Goal: Task Accomplishment & Management: Manage account settings

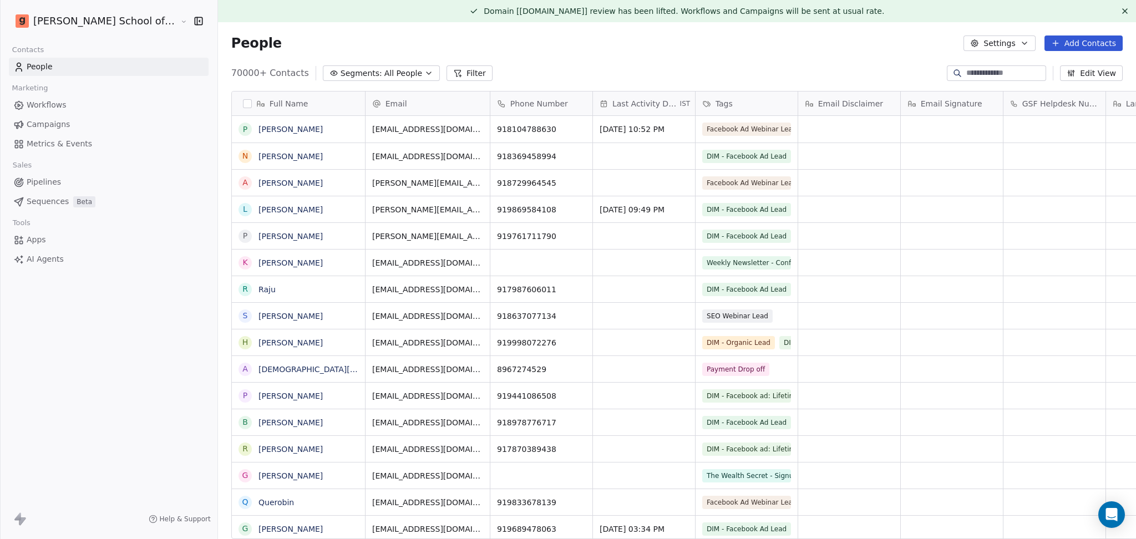
scroll to position [11, 12]
click at [1120, 13] on icon at bounding box center [1124, 11] width 9 height 9
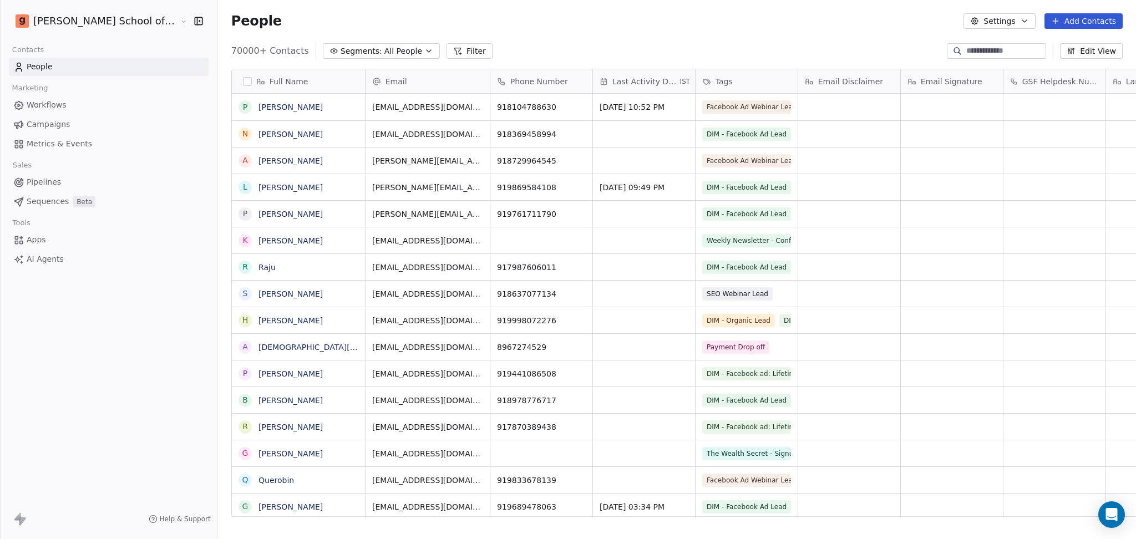
click at [102, 118] on link "Campaigns" at bounding box center [109, 124] width 200 height 18
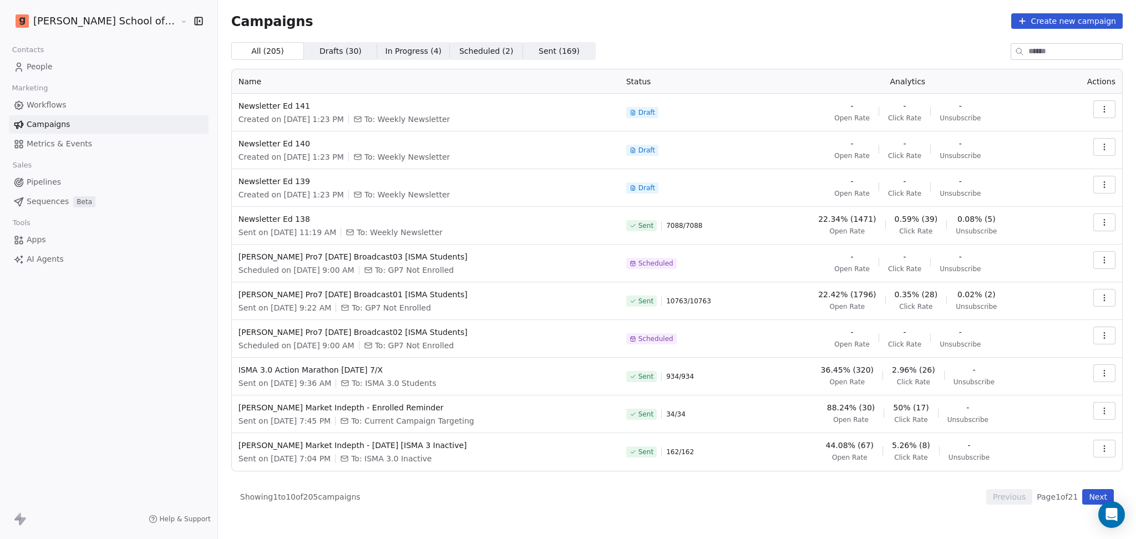
click at [64, 67] on link "People" at bounding box center [109, 67] width 200 height 18
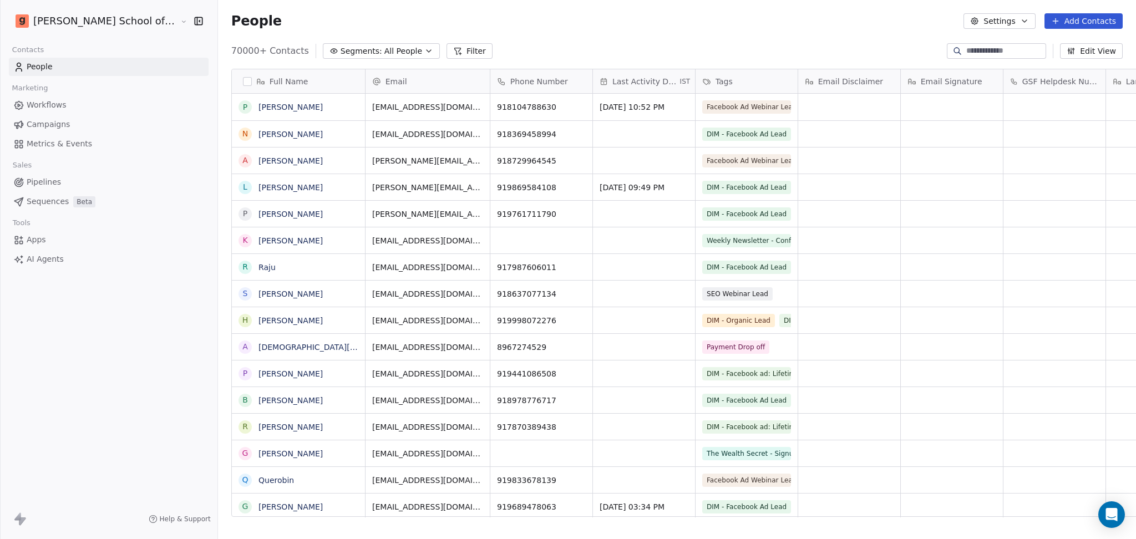
scroll to position [463, 949]
click at [1000, 17] on button "Settings" at bounding box center [999, 21] width 72 height 16
click at [1009, 82] on span "Import" at bounding box center [1007, 81] width 26 height 12
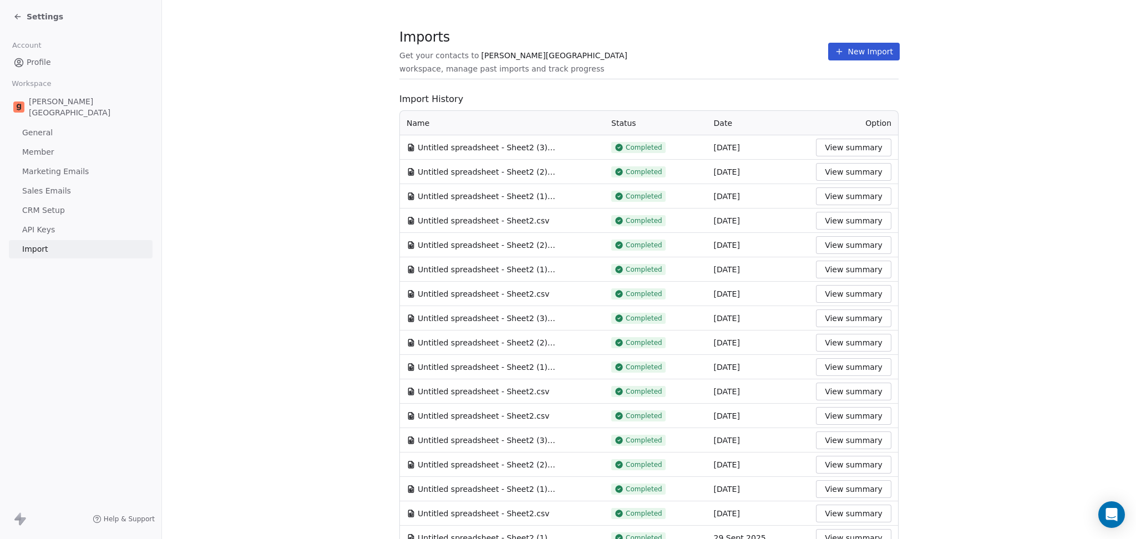
click at [839, 52] on button "New Import" at bounding box center [864, 52] width 72 height 18
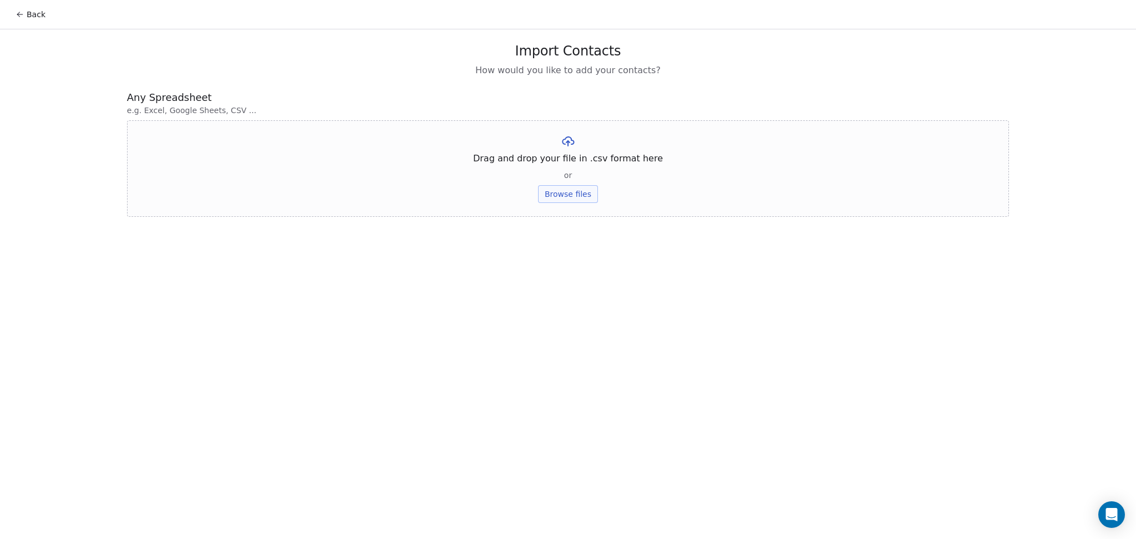
click at [578, 187] on button "Browse files" at bounding box center [568, 194] width 60 height 18
click at [570, 171] on button "Upload" at bounding box center [567, 163] width 40 height 18
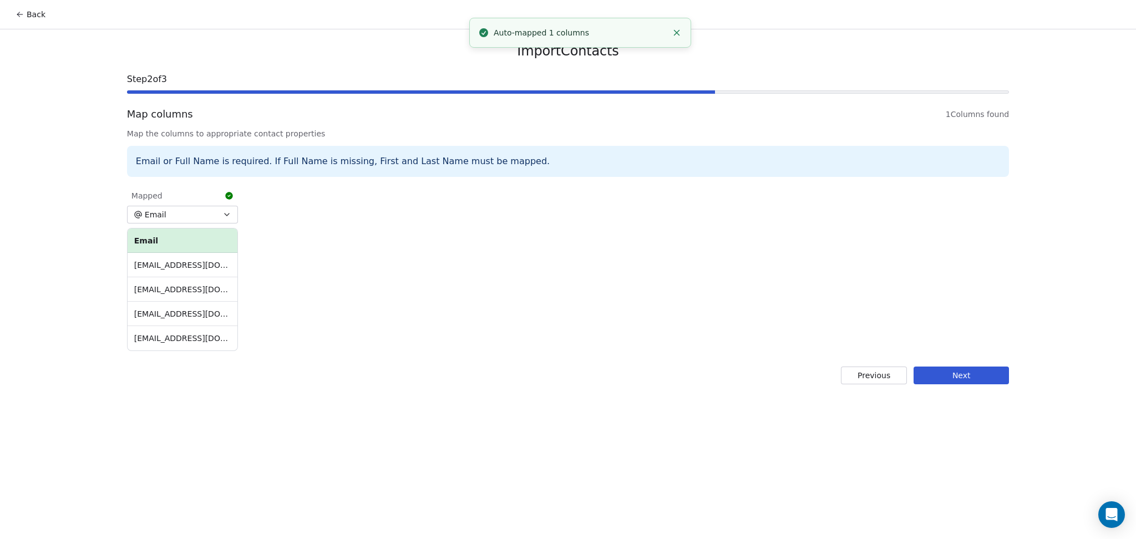
click at [979, 371] on button "Next" at bounding box center [960, 375] width 95 height 18
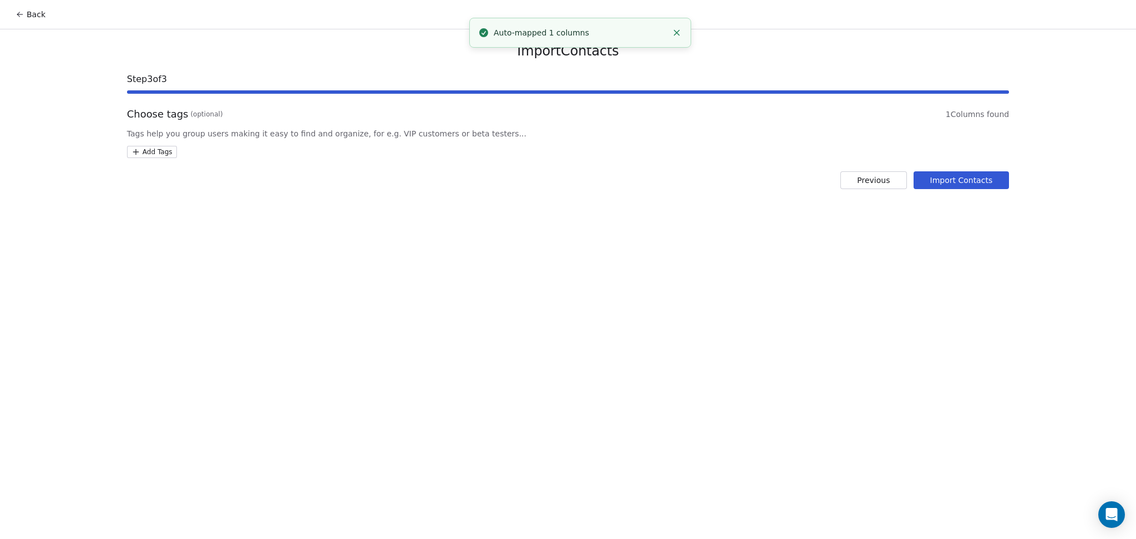
click at [176, 152] on div "Add Tags" at bounding box center [568, 152] width 882 height 12
click at [154, 152] on html "Back Import Contacts Step 3 of 3 Choose tags (optional) 1 Columns found Tags he…" at bounding box center [568, 269] width 1136 height 539
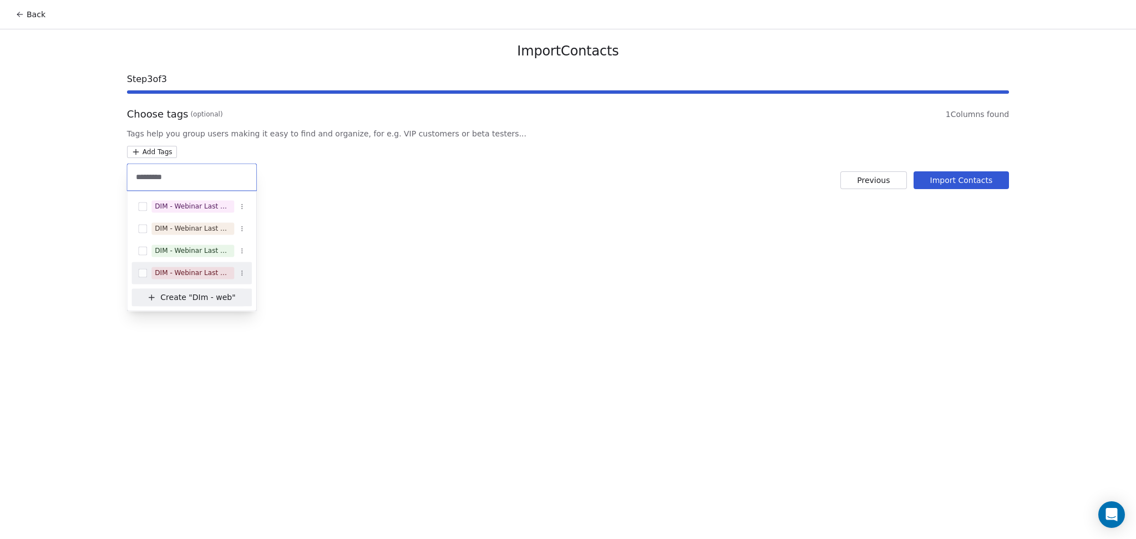
type input "*********"
click at [215, 267] on span "DIM - Webinar Last No show" at bounding box center [192, 273] width 83 height 12
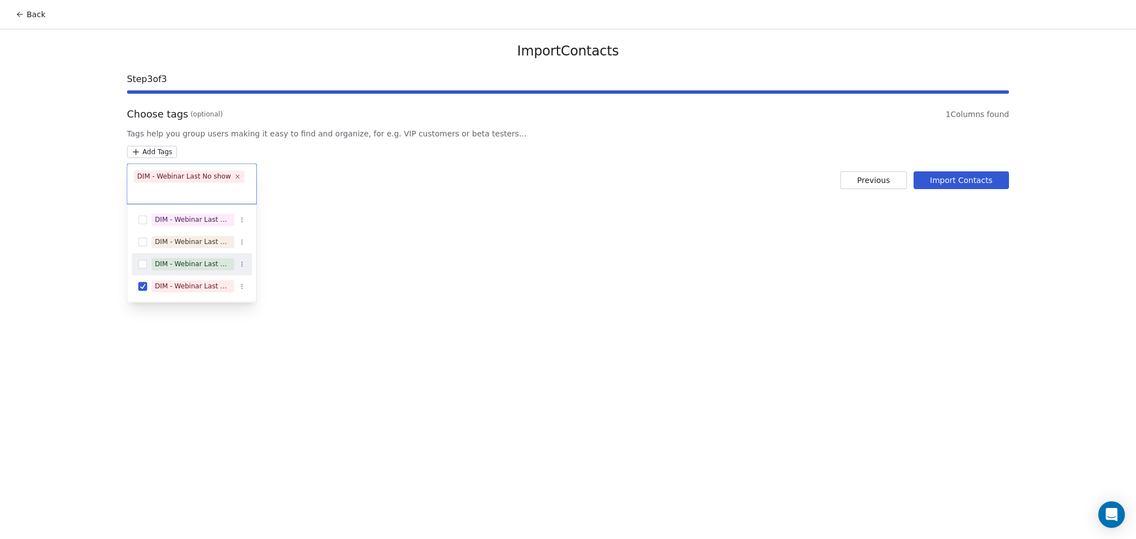
click at [391, 250] on html "Back Import Contacts Step 3 of 3 Choose tags (optional) 1 Columns found Tags he…" at bounding box center [568, 269] width 1136 height 539
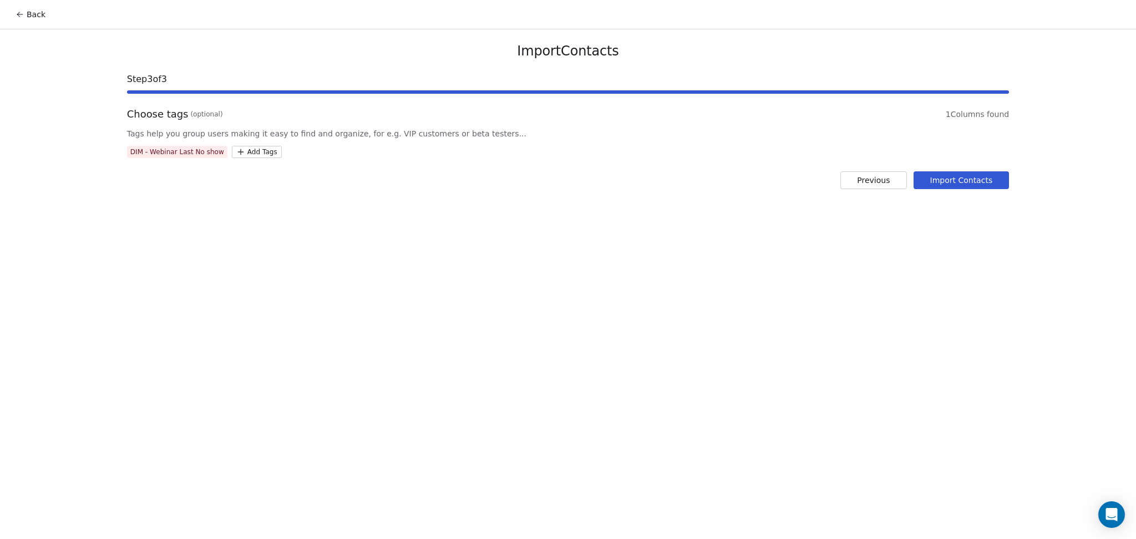
click at [936, 178] on button "Import Contacts" at bounding box center [961, 180] width 96 height 18
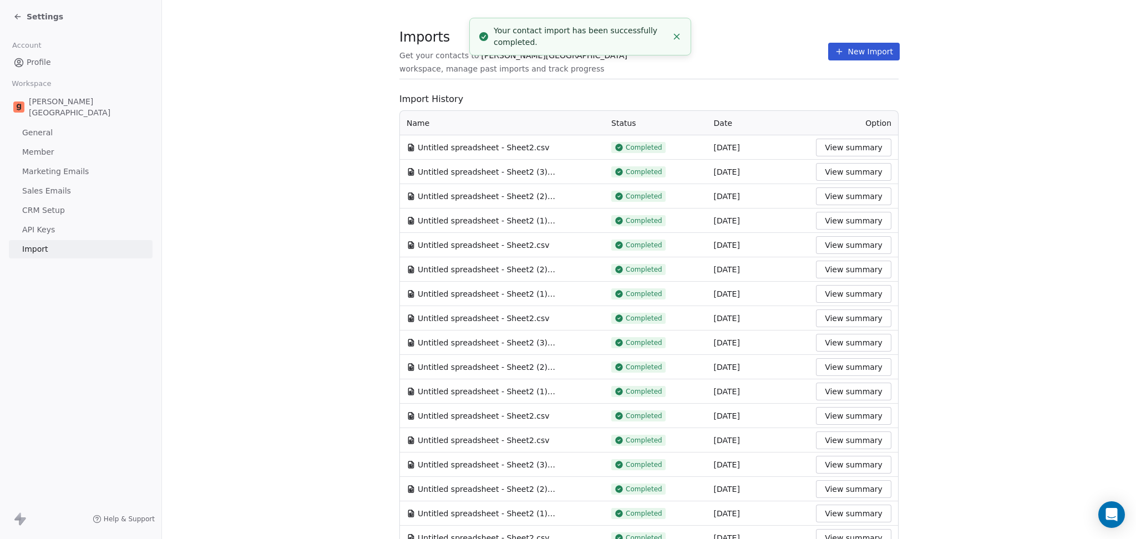
click at [864, 53] on button "New Import" at bounding box center [864, 52] width 72 height 18
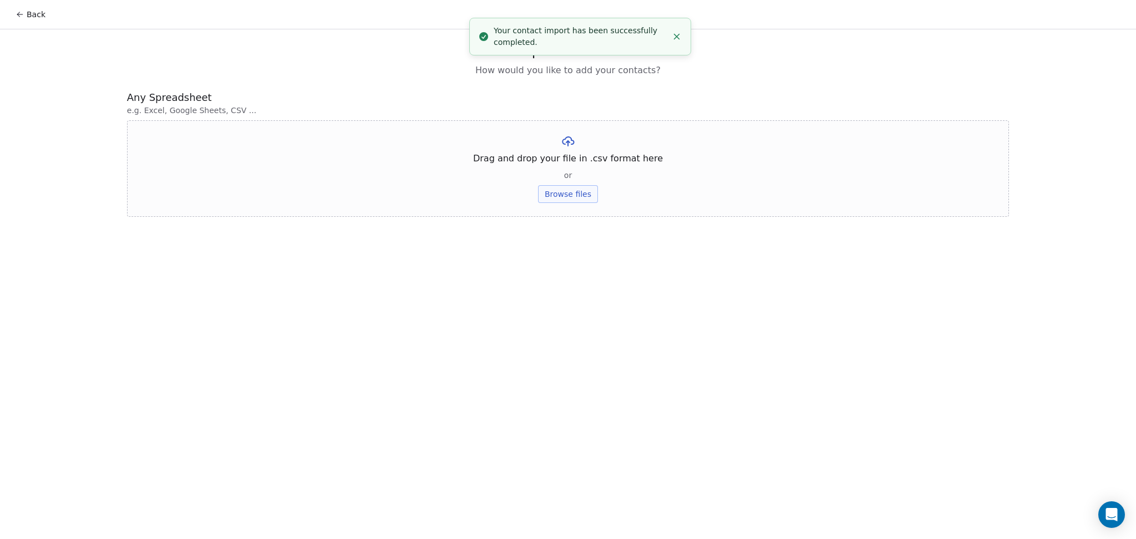
click at [547, 194] on button "Browse files" at bounding box center [568, 194] width 60 height 18
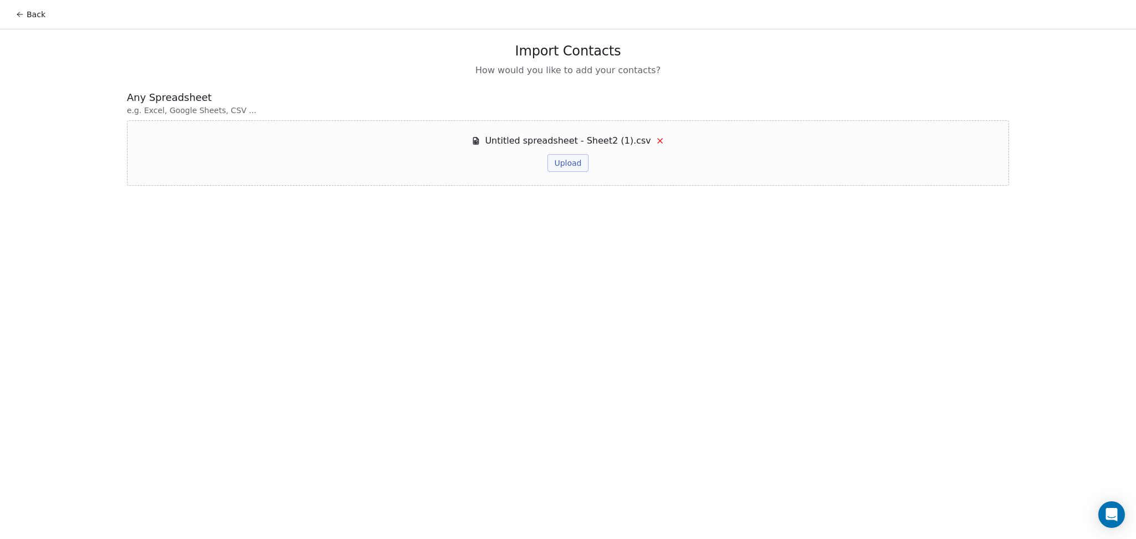
click at [605, 142] on span "Untitled spreadsheet - Sheet2 (1).csv" at bounding box center [568, 140] width 166 height 13
click at [566, 162] on button "Upload" at bounding box center [567, 163] width 40 height 18
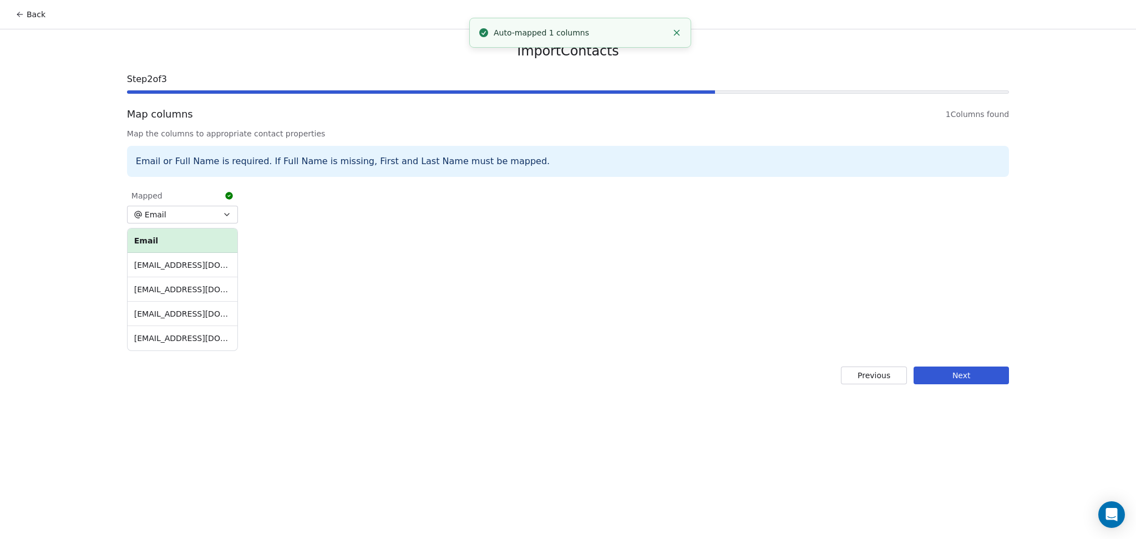
click at [933, 385] on div "Import Contacts Step 2 of 3 Map columns 1 Columns found Map the columns to appr…" at bounding box center [568, 213] width 908 height 368
click at [931, 375] on button "Next" at bounding box center [960, 375] width 95 height 18
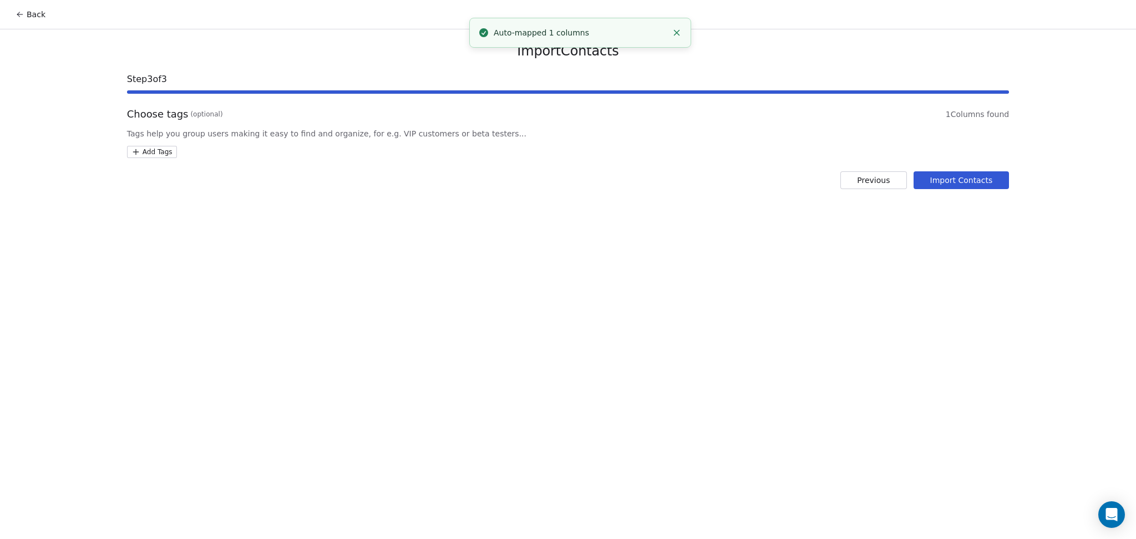
click at [164, 154] on html "Back Import Contacts Step 3 of 3 Choose tags (optional) 1 Columns found Tags he…" at bounding box center [568, 269] width 1136 height 539
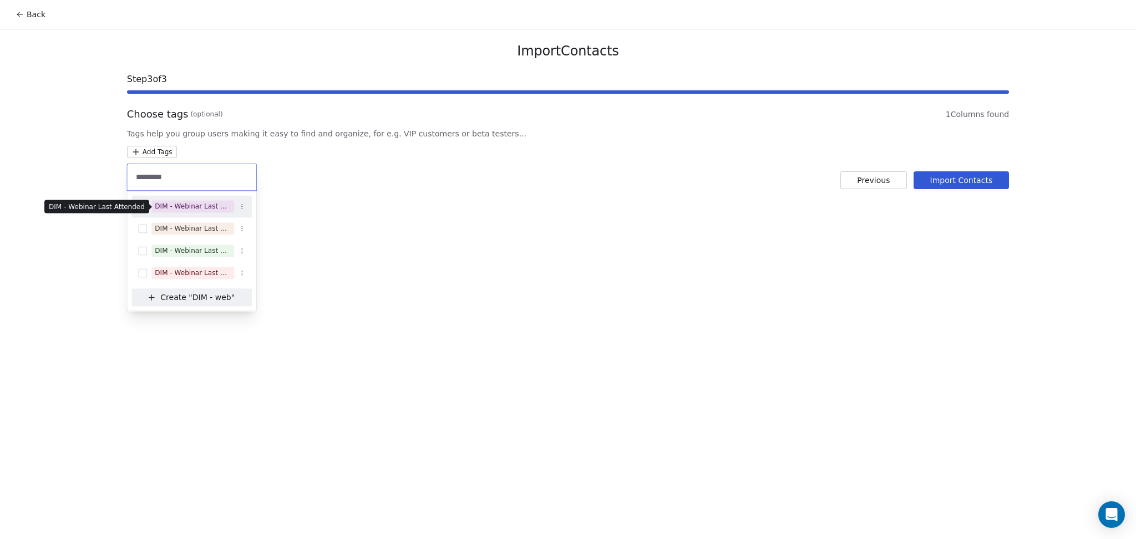
type input "*********"
click at [217, 207] on div "DIM - Webinar Last Attended" at bounding box center [193, 206] width 76 height 10
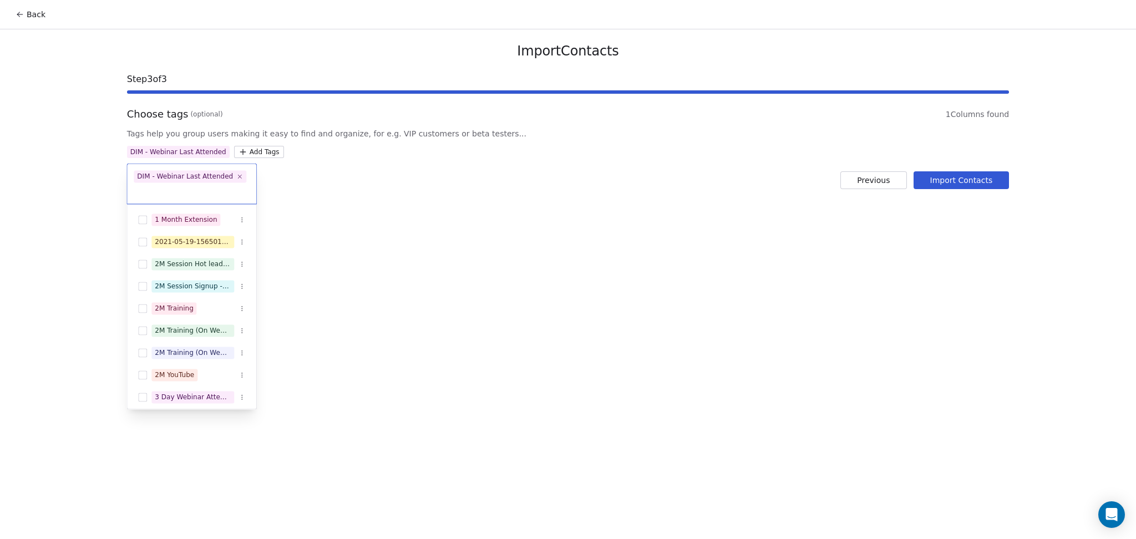
click at [480, 165] on html "Back Import Contacts Step 3 of 3 Choose tags (optional) 1 Columns found Tags he…" at bounding box center [568, 269] width 1136 height 539
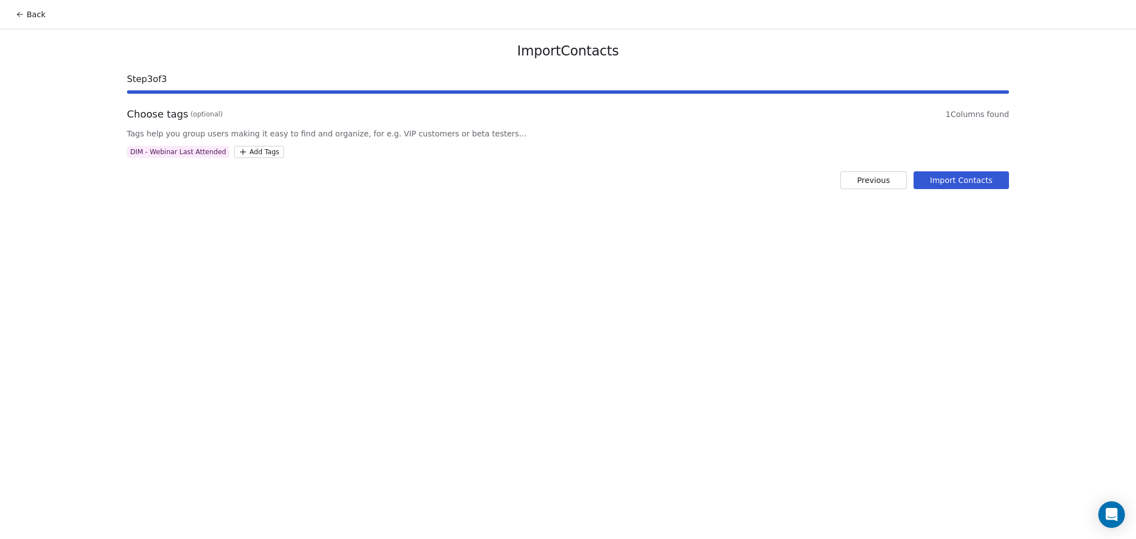
click at [948, 172] on button "Import Contacts" at bounding box center [961, 180] width 96 height 18
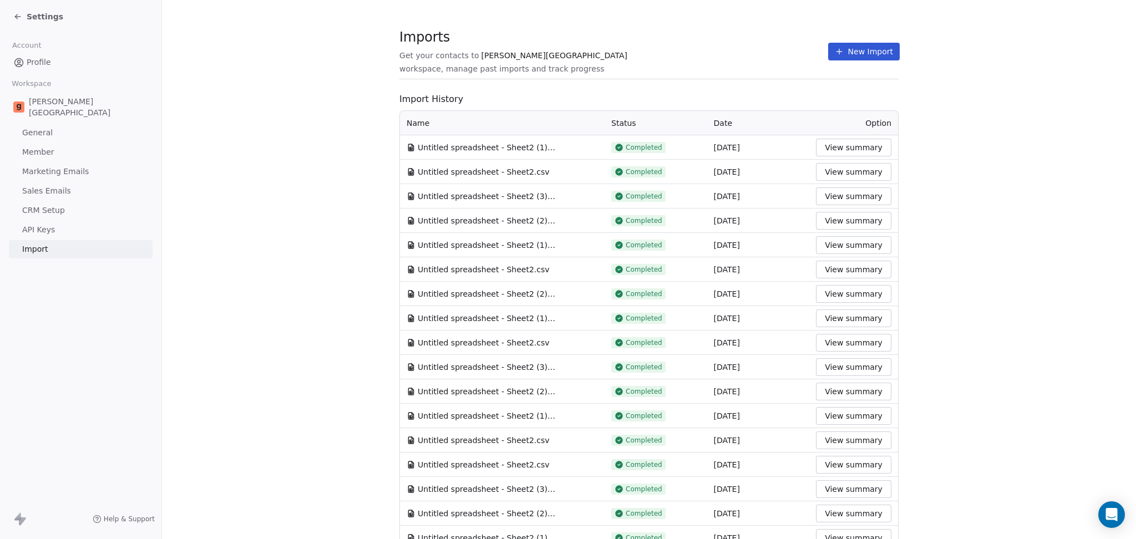
click at [846, 49] on button "New Import" at bounding box center [864, 52] width 72 height 18
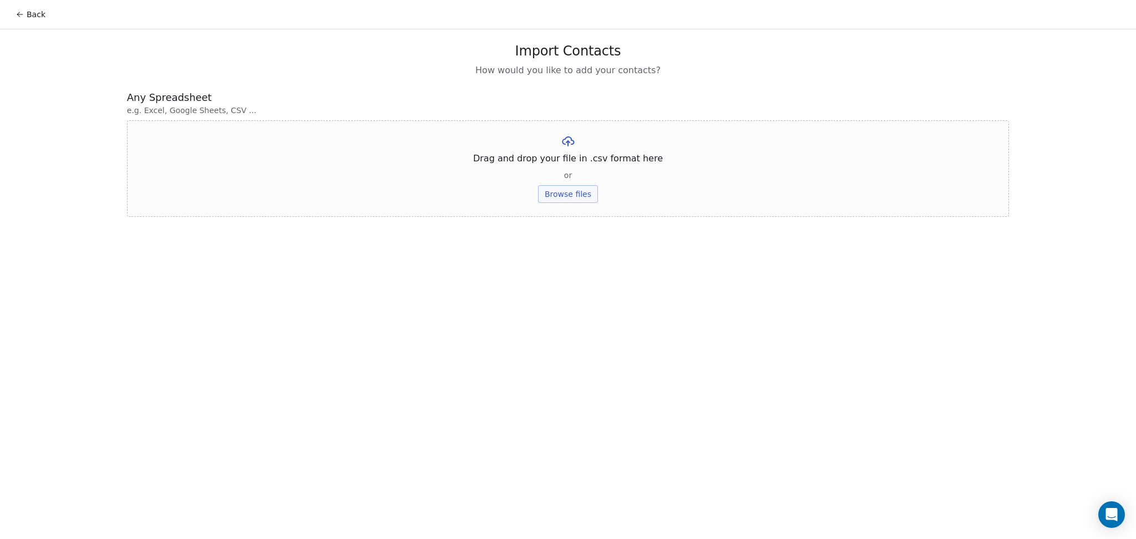
click at [586, 198] on button "Browse files" at bounding box center [568, 194] width 60 height 18
click at [568, 163] on button "Upload" at bounding box center [567, 163] width 40 height 18
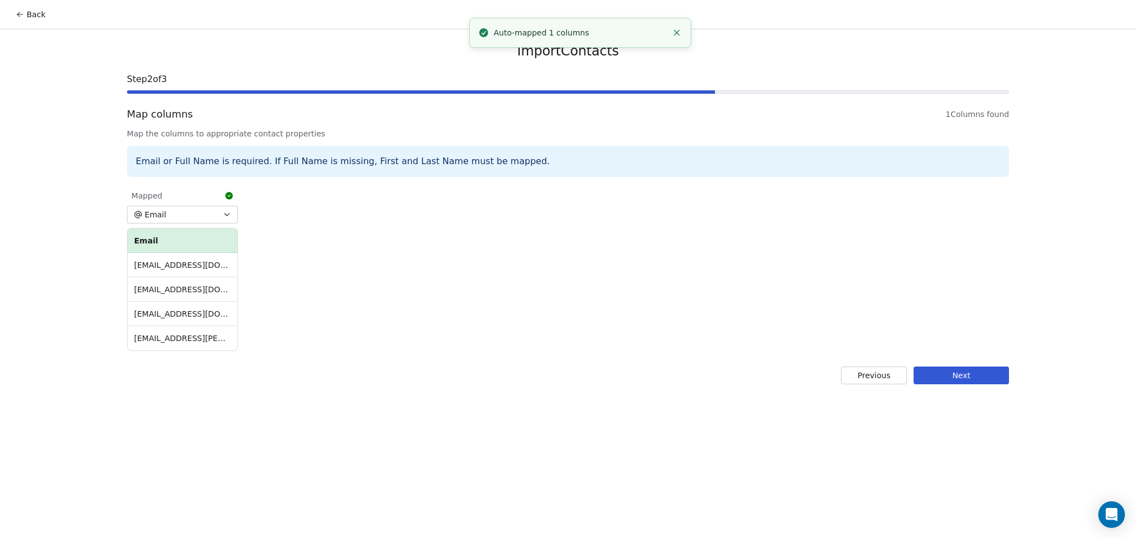
click at [951, 375] on button "Next" at bounding box center [960, 375] width 95 height 18
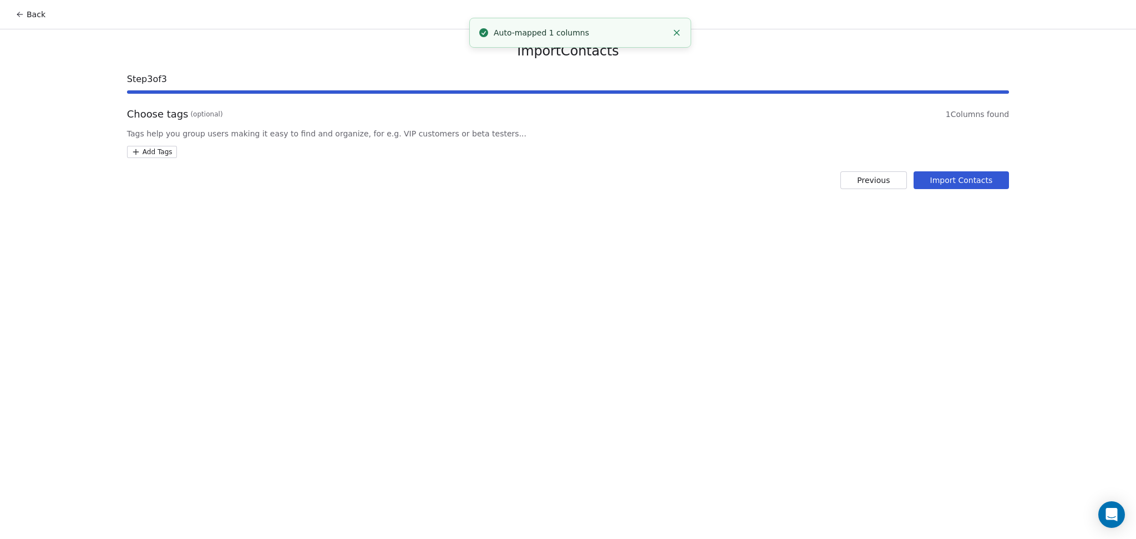
click at [149, 156] on html "Back Import Contacts Step 3 of 3 Choose tags (optional) 1 Columns found Tags he…" at bounding box center [568, 269] width 1136 height 539
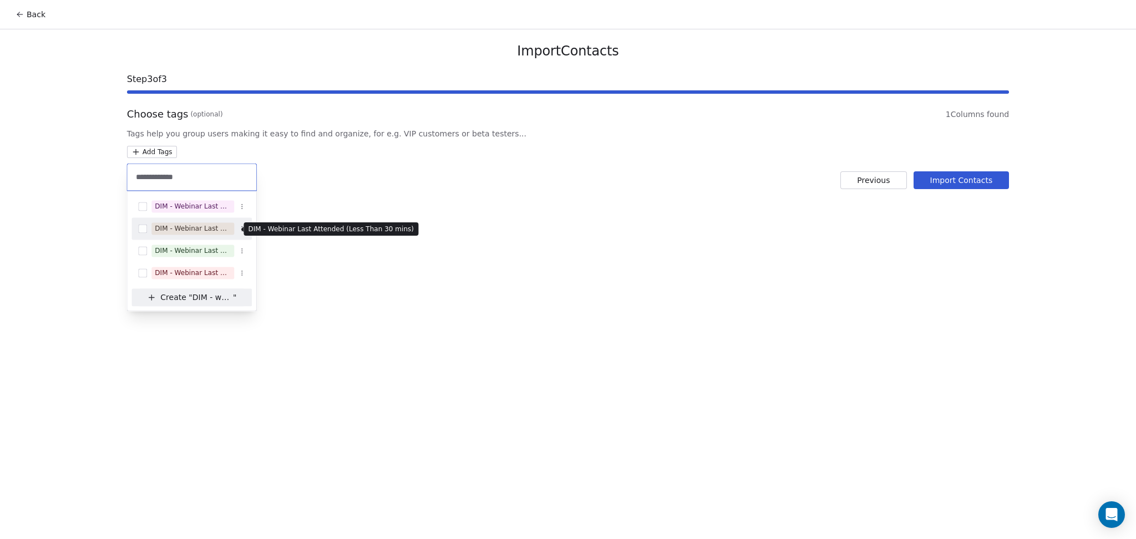
type input "**********"
click at [213, 226] on div "DIM - Webinar Last Attended (Less Than 30 mins)" at bounding box center [193, 228] width 76 height 10
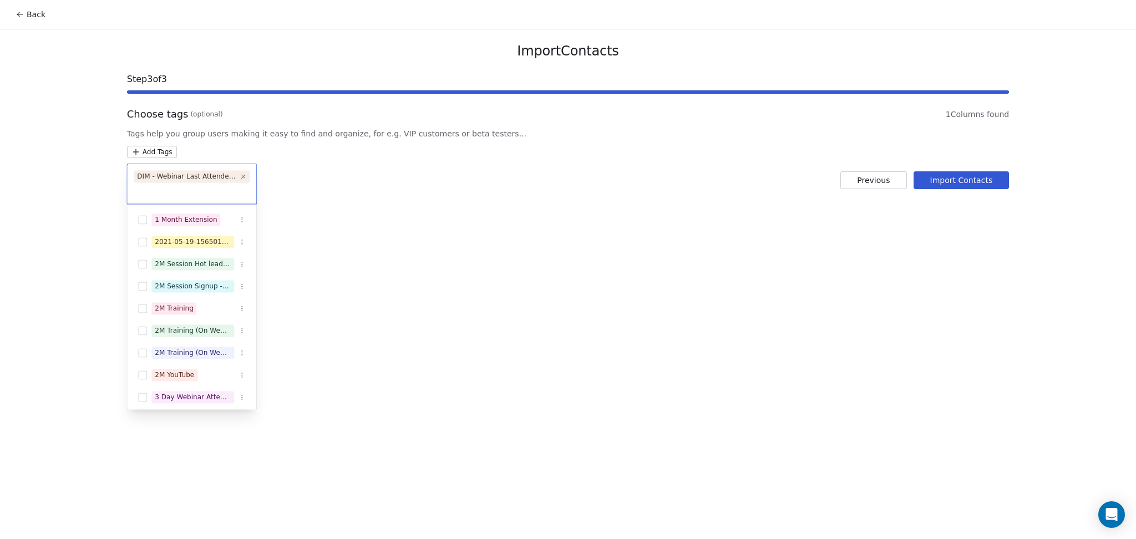
click at [591, 186] on html "Back Import Contacts Step 3 of 3 Choose tags (optional) 1 Columns found Tags he…" at bounding box center [568, 269] width 1136 height 539
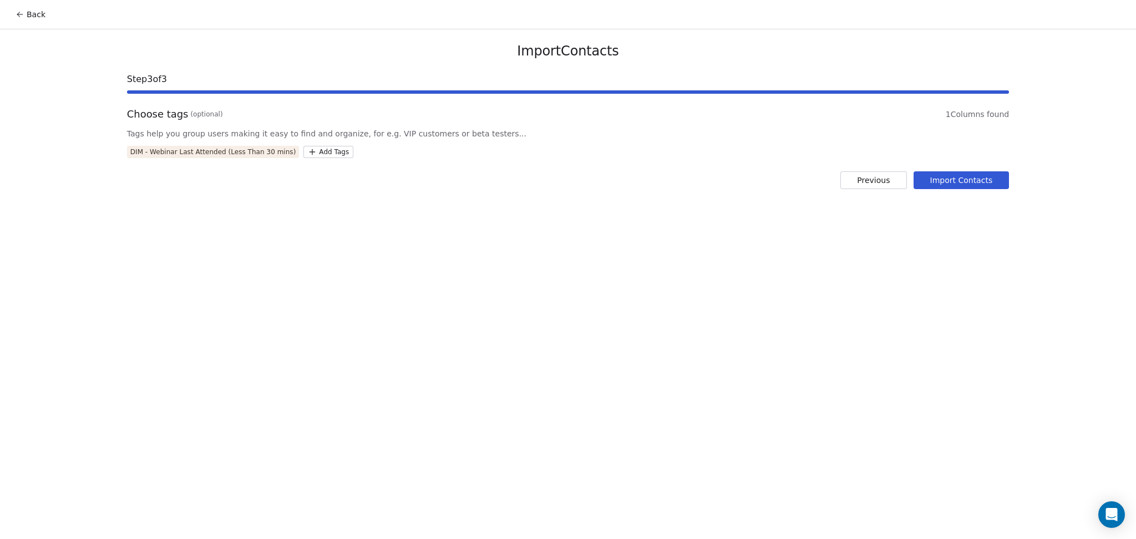
click at [966, 178] on button "Import Contacts" at bounding box center [961, 180] width 96 height 18
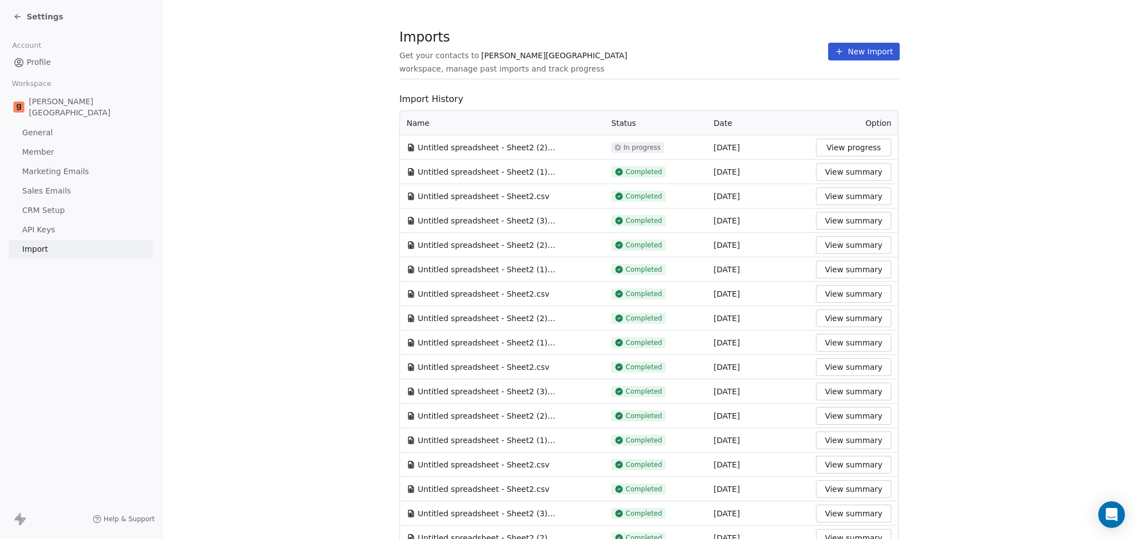
click at [756, 49] on div "Imports Get your contacts to Goela School workspace, manage past imports and tr…" at bounding box center [648, 51] width 499 height 19
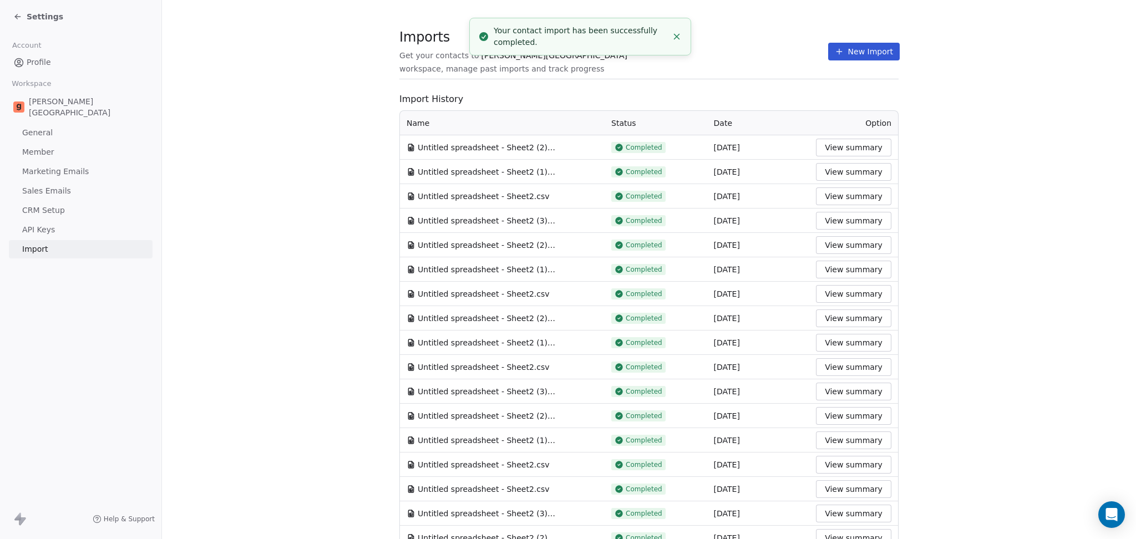
click at [828, 49] on button "New Import" at bounding box center [864, 52] width 72 height 18
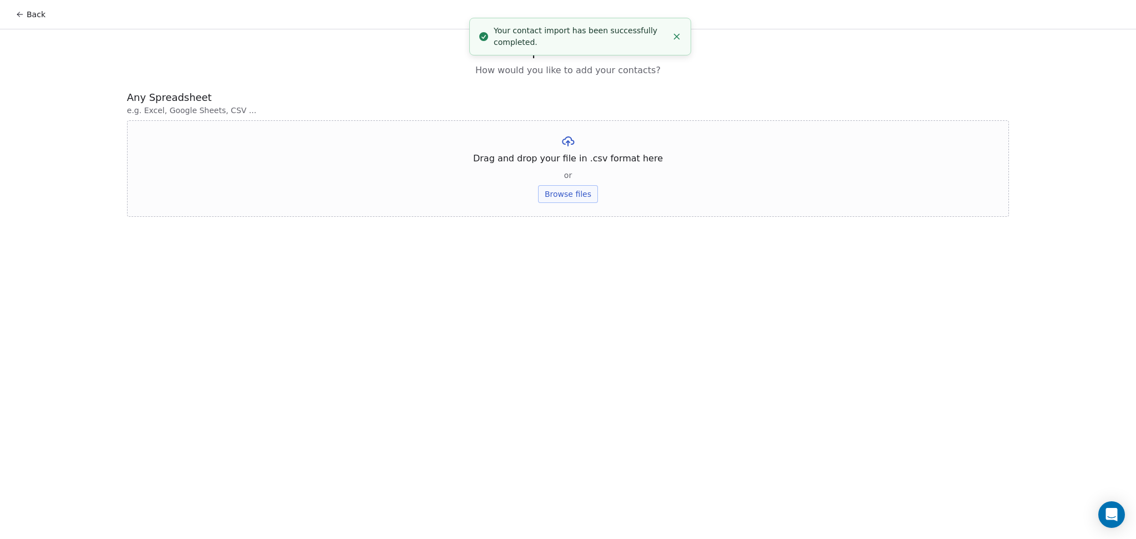
click at [580, 205] on div "Drag and drop your file in .csv format here or Browse files" at bounding box center [568, 168] width 882 height 96
click at [564, 183] on div "Drag and drop your file in .csv format here or Browse files" at bounding box center [568, 168] width 882 height 96
click at [587, 181] on div "Drag and drop your file in .csv format here or Browse files" at bounding box center [568, 168] width 882 height 96
click at [564, 198] on button "Browse files" at bounding box center [568, 194] width 60 height 18
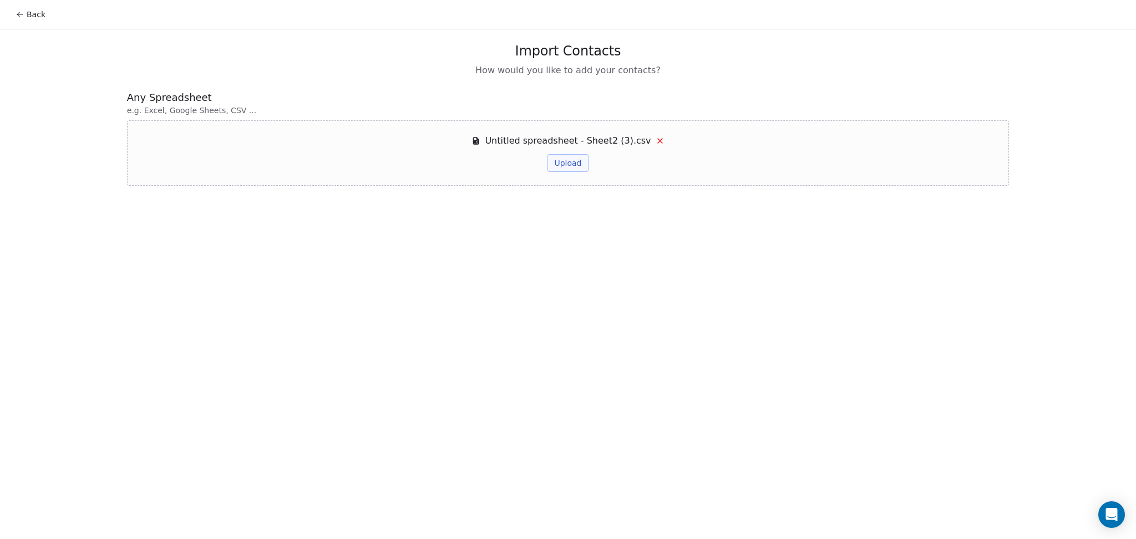
click at [573, 165] on button "Upload" at bounding box center [567, 163] width 40 height 18
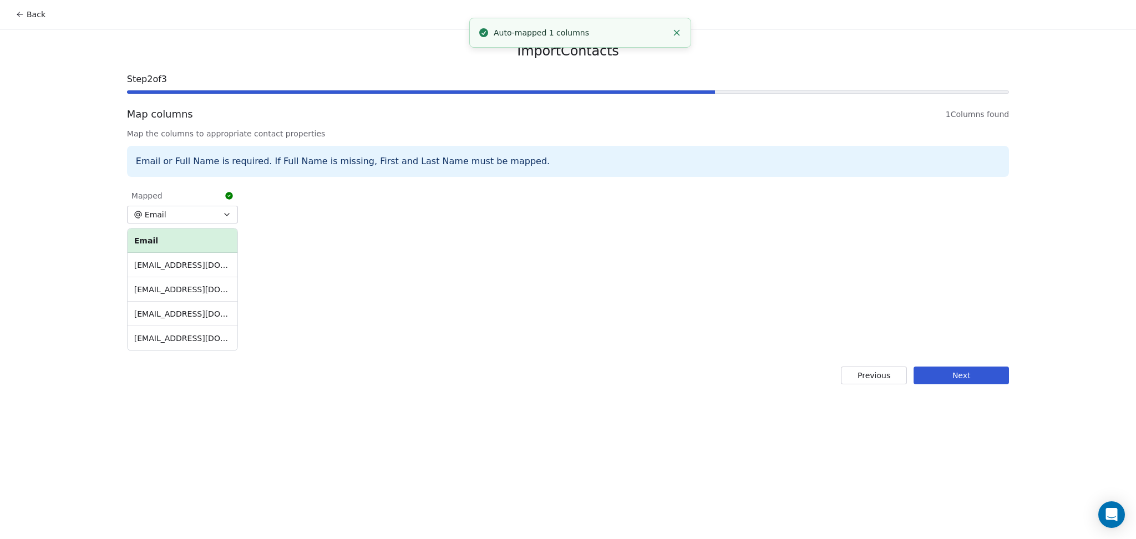
click at [971, 369] on button "Next" at bounding box center [960, 375] width 95 height 18
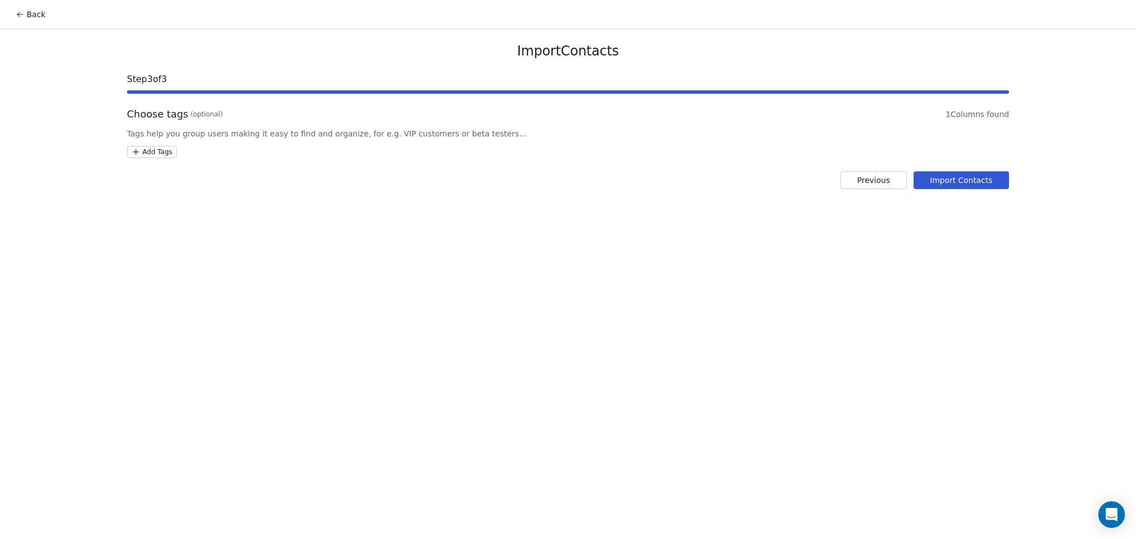
click at [152, 146] on html "Back Import Contacts Step 3 of 3 Choose tags (optional) 1 Columns found Tags he…" at bounding box center [568, 269] width 1136 height 539
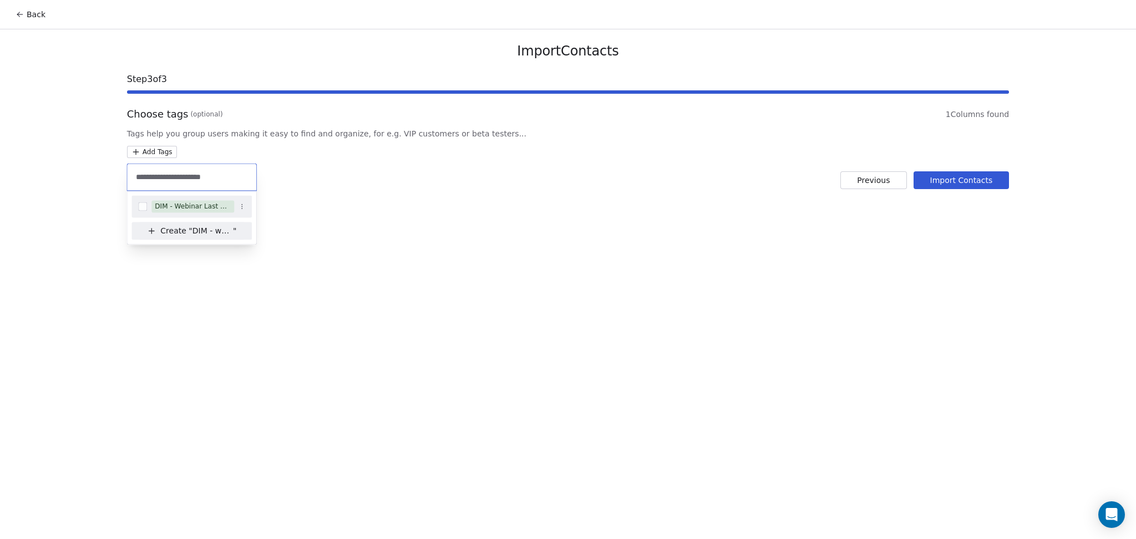
type input "**********"
click at [223, 207] on div "DIM - Webinar Last Hot Lead" at bounding box center [193, 206] width 76 height 10
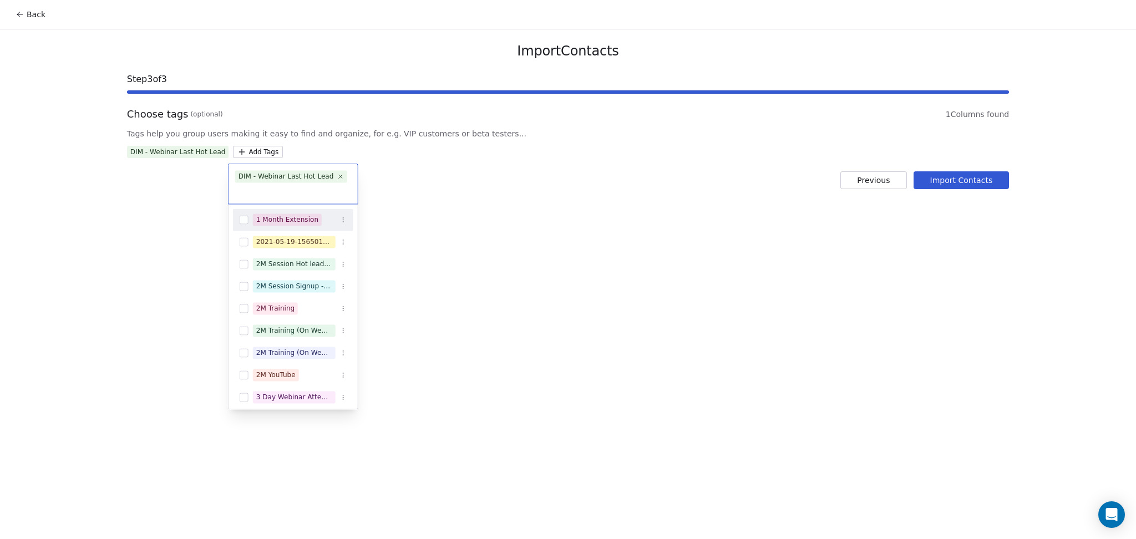
click at [510, 174] on html "Back Import Contacts Step 3 of 3 Choose tags (optional) 1 Columns found Tags he…" at bounding box center [568, 269] width 1136 height 539
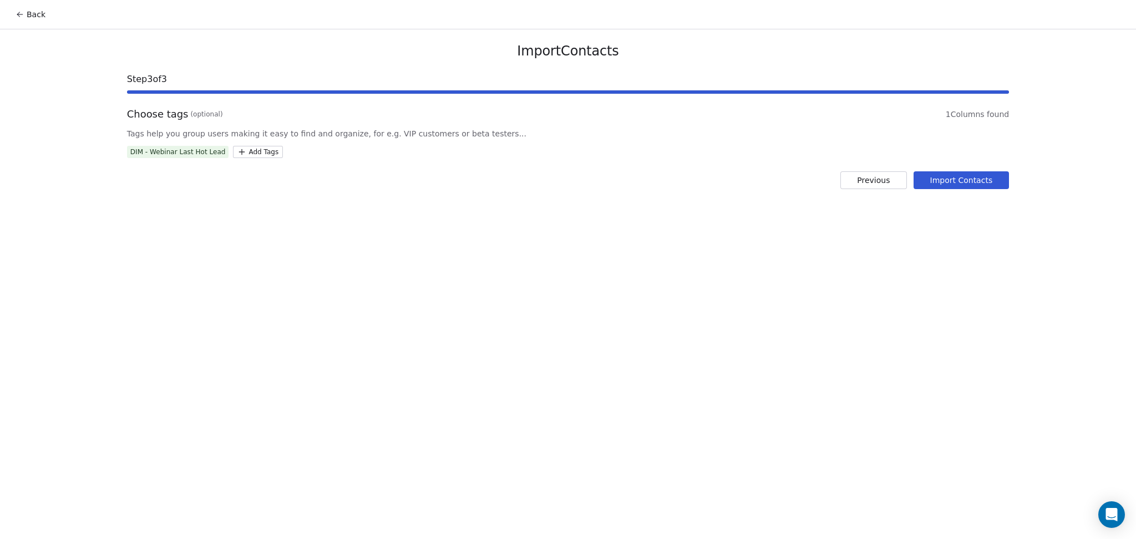
click at [973, 190] on div "Import Contacts Step 3 of 3 Choose tags (optional) 1 Columns found Tags help yo…" at bounding box center [568, 115] width 908 height 173
click at [971, 188] on button "Import Contacts" at bounding box center [961, 180] width 96 height 18
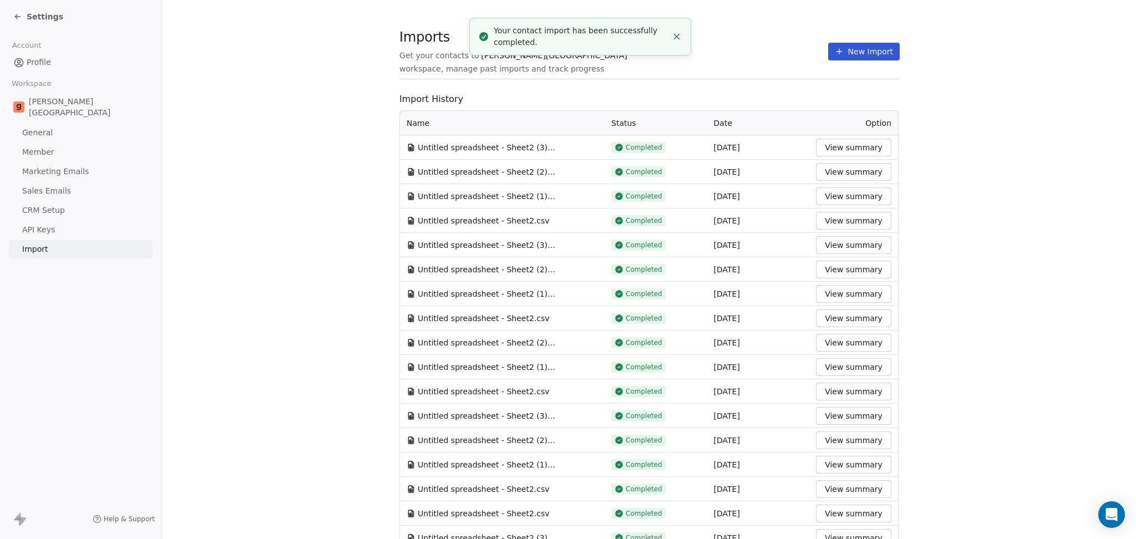
click at [730, 45] on div "Imports Get your contacts to Goela School workspace, manage past imports and tr…" at bounding box center [648, 51] width 499 height 19
click at [803, 50] on div "Imports Get your contacts to Goela School workspace, manage past imports and tr…" at bounding box center [648, 51] width 499 height 19
click at [853, 44] on button "New Import" at bounding box center [864, 52] width 72 height 18
click at [868, 52] on button "New Import" at bounding box center [864, 52] width 72 height 18
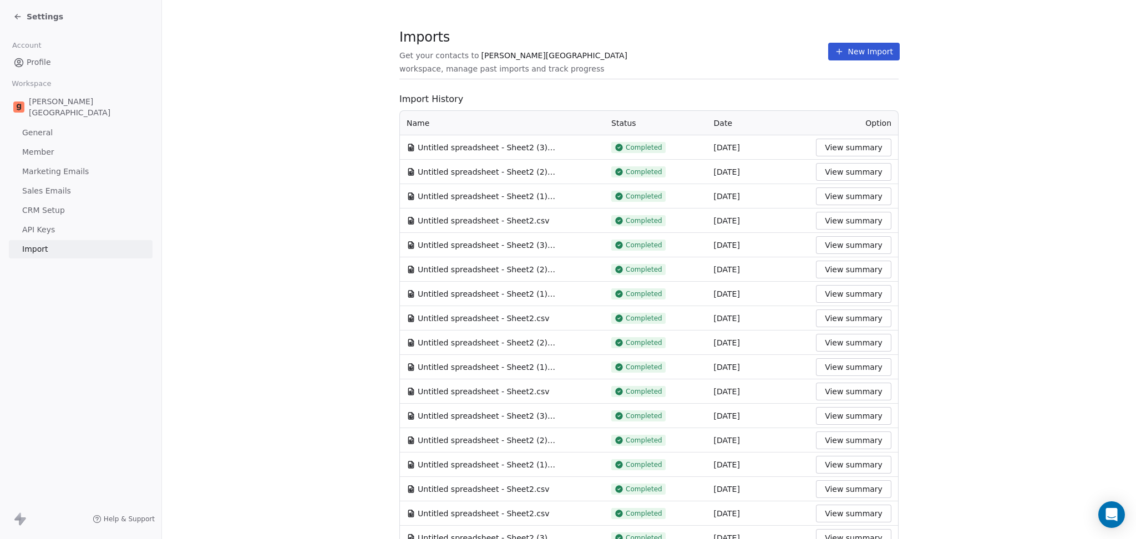
click at [833, 53] on button "New Import" at bounding box center [864, 52] width 72 height 18
click at [715, 55] on div "Imports Get your contacts to Goela School workspace, manage past imports and tr…" at bounding box center [648, 51] width 499 height 19
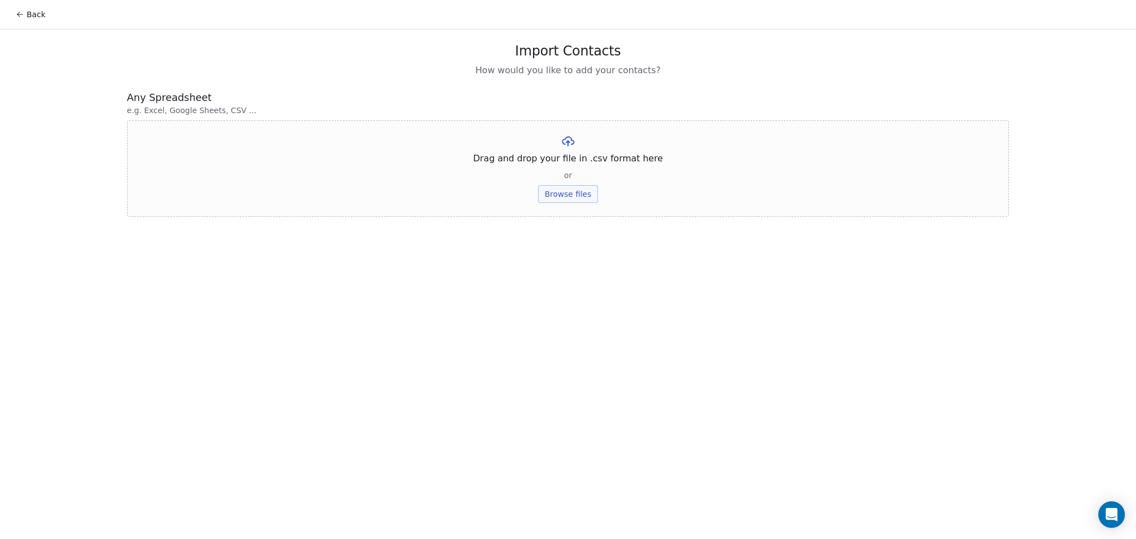
click at [588, 201] on button "Browse files" at bounding box center [568, 194] width 60 height 18
click at [558, 170] on button "Upload" at bounding box center [567, 163] width 40 height 18
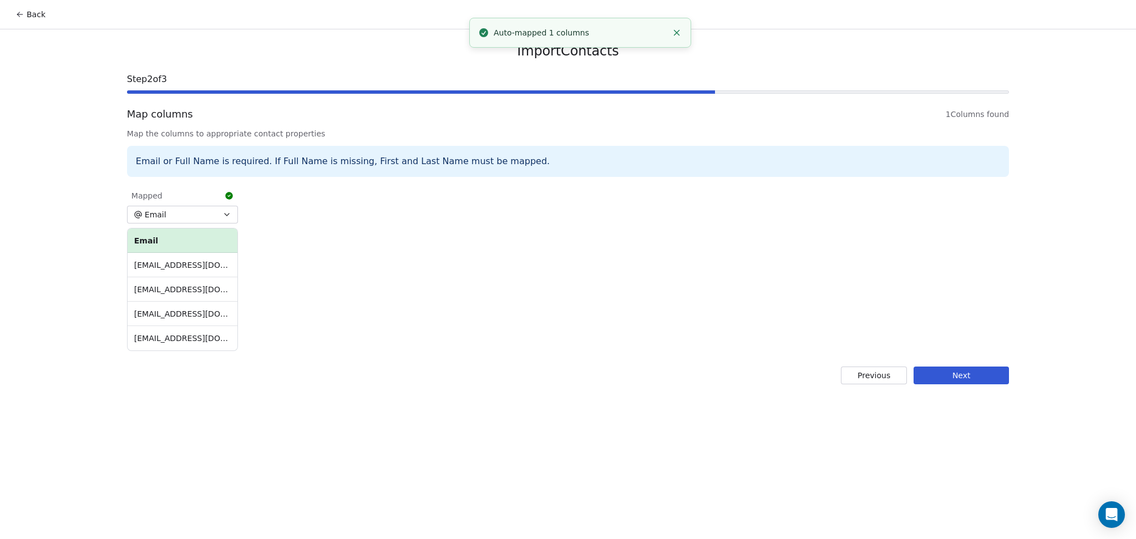
click at [955, 373] on button "Next" at bounding box center [960, 375] width 95 height 18
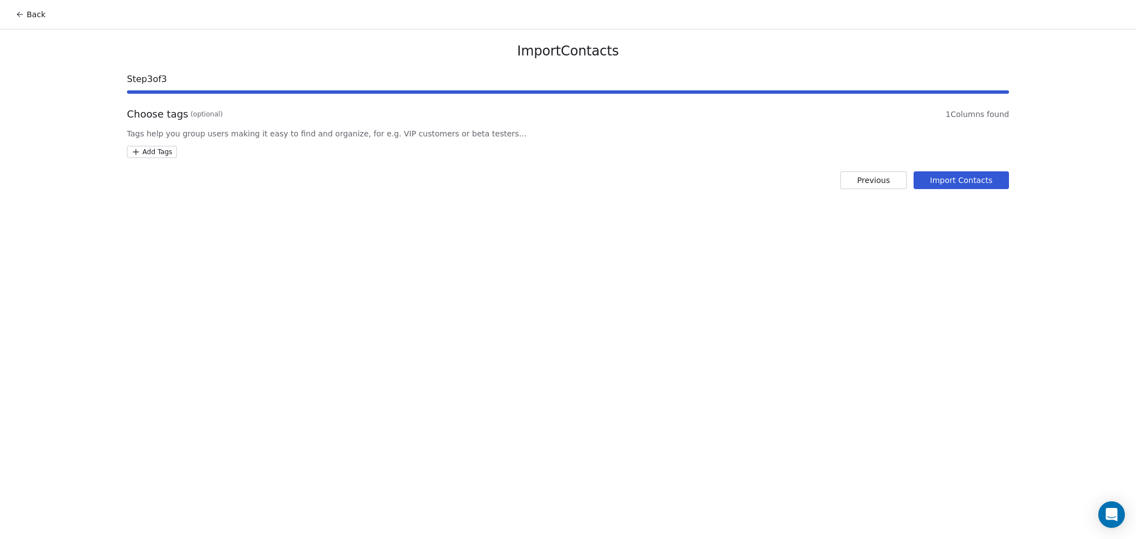
click at [165, 154] on html "Back Import Contacts Step 3 of 3 Choose tags (optional) 1 Columns found Tags he…" at bounding box center [568, 269] width 1136 height 539
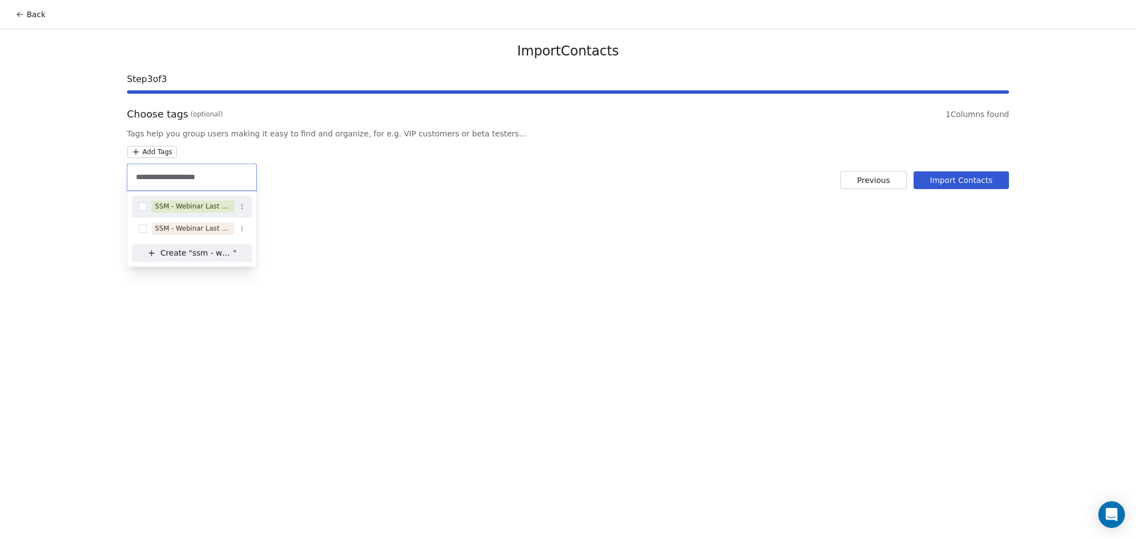
type input "**********"
click at [214, 215] on div "SSM - Webinar Last No Show" at bounding box center [191, 206] width 120 height 18
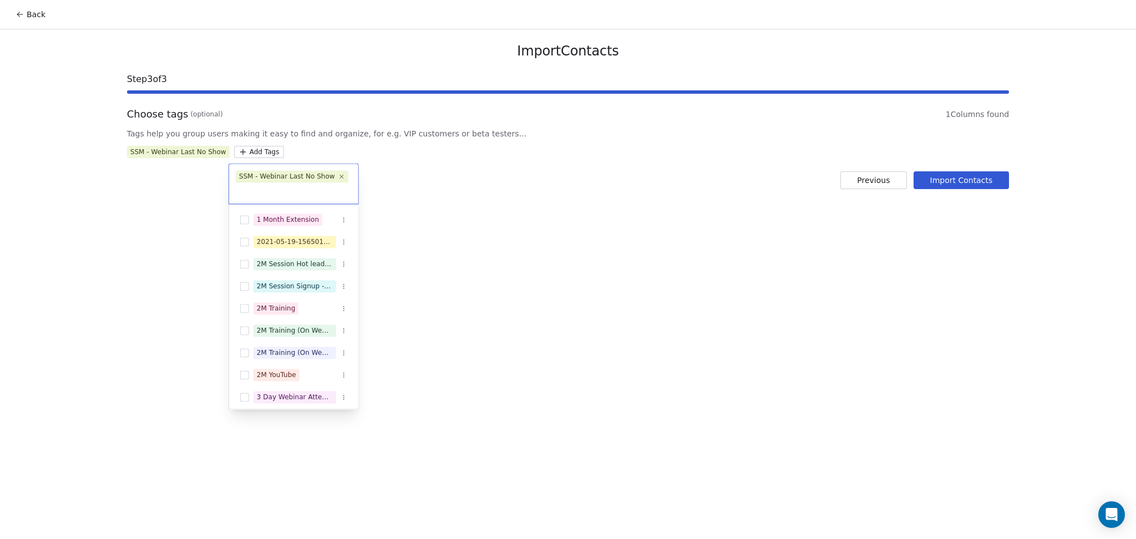
click at [530, 170] on html "Back Import Contacts Step 3 of 3 Choose tags (optional) 1 Columns found Tags he…" at bounding box center [568, 269] width 1136 height 539
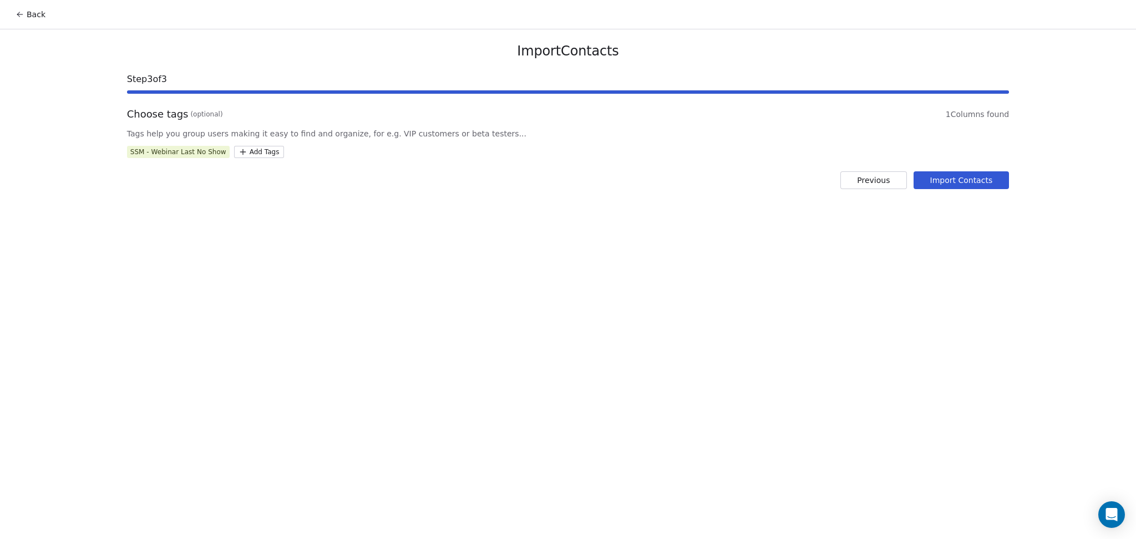
click at [942, 180] on button "Import Contacts" at bounding box center [961, 180] width 96 height 18
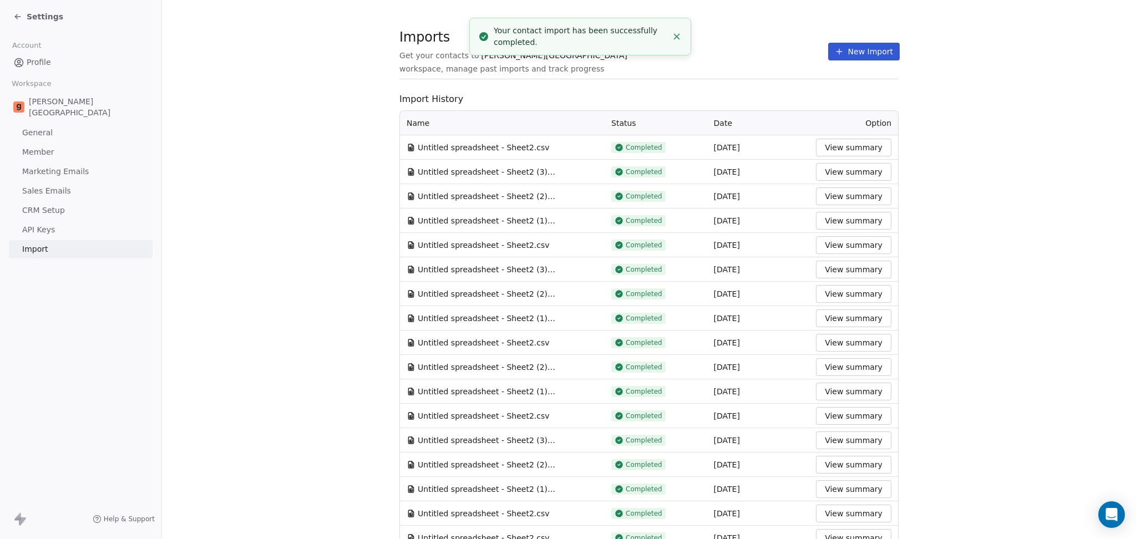
click at [834, 55] on icon at bounding box center [838, 51] width 9 height 9
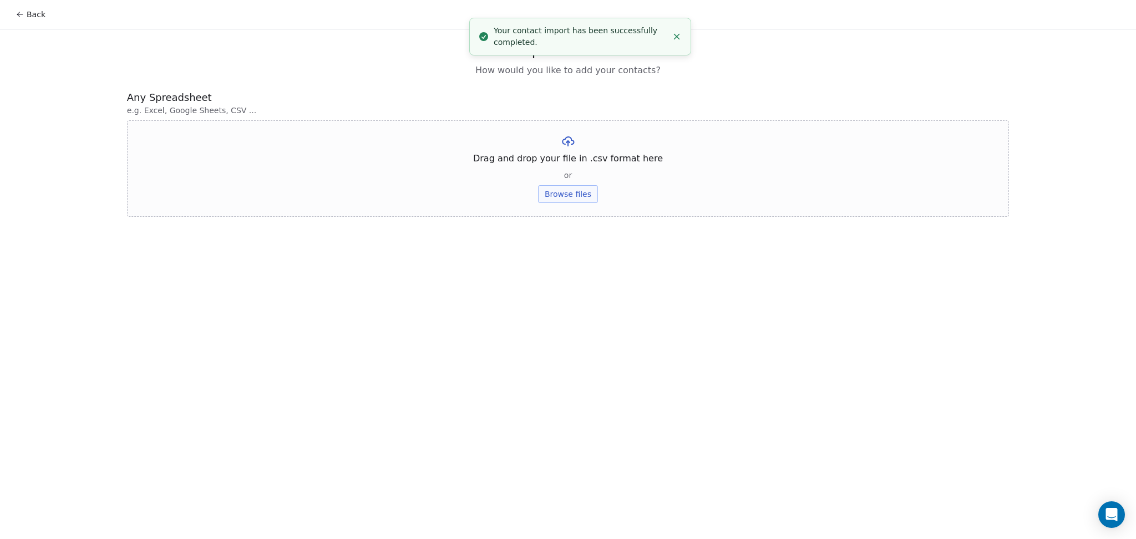
click at [598, 193] on div "Drag and drop your file in .csv format here or Browse files" at bounding box center [568, 168] width 882 height 96
click at [569, 200] on button "Browse files" at bounding box center [568, 194] width 60 height 18
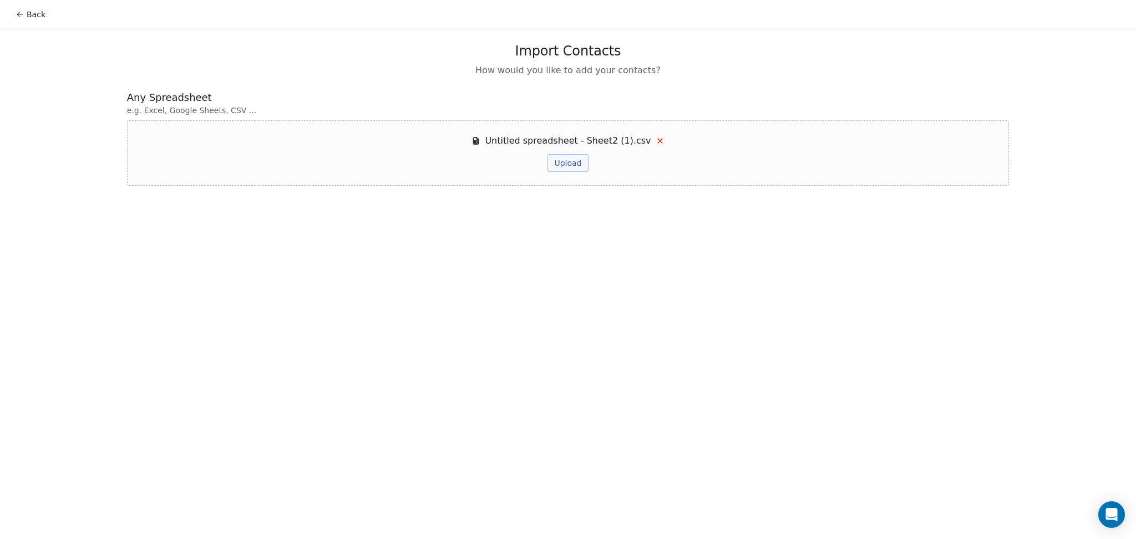
click at [553, 162] on button "Upload" at bounding box center [567, 163] width 40 height 18
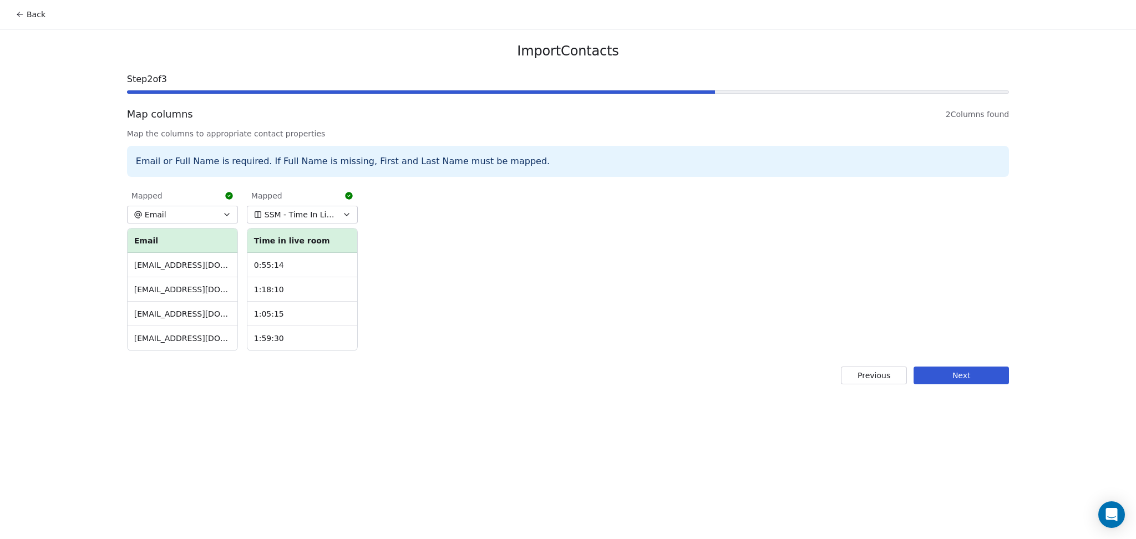
click at [976, 376] on button "Next" at bounding box center [960, 375] width 95 height 18
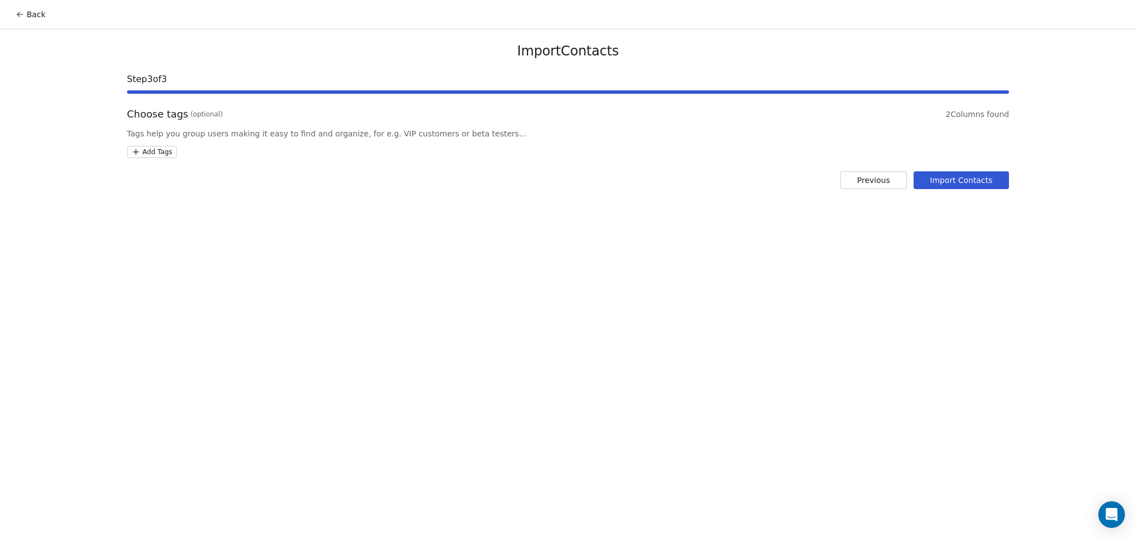
click at [166, 152] on html "Back Import Contacts Step 3 of 3 Choose tags (optional) 2 Columns found Tags he…" at bounding box center [568, 269] width 1136 height 539
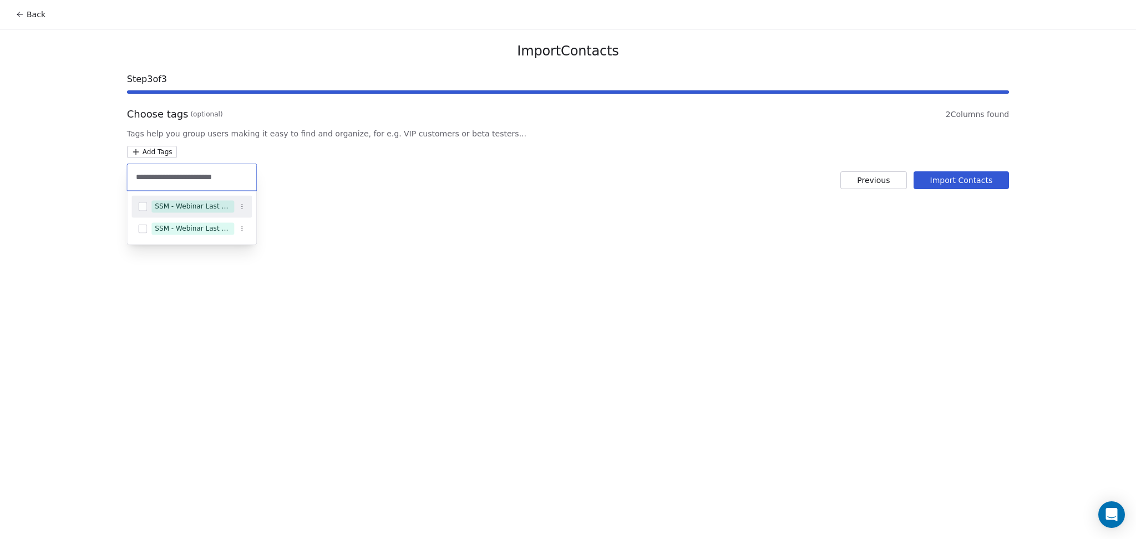
type input "**********"
click at [217, 211] on div "SSM - Webinar Last Attended" at bounding box center [193, 206] width 76 height 10
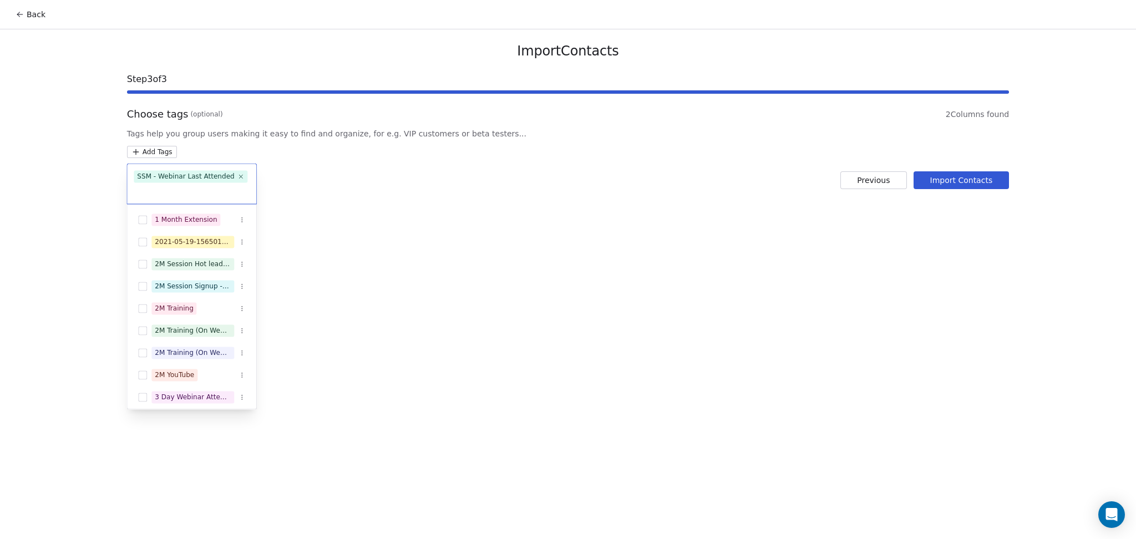
click at [441, 204] on html "Back Import Contacts Step 3 of 3 Choose tags (optional) 2 Columns found Tags he…" at bounding box center [568, 269] width 1136 height 539
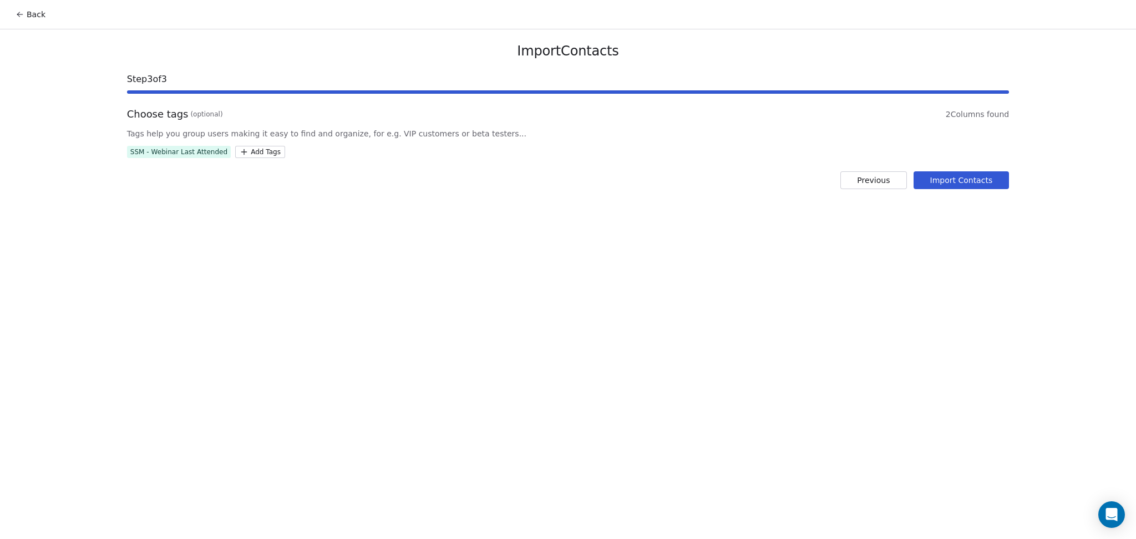
click at [994, 177] on button "Import Contacts" at bounding box center [961, 180] width 96 height 18
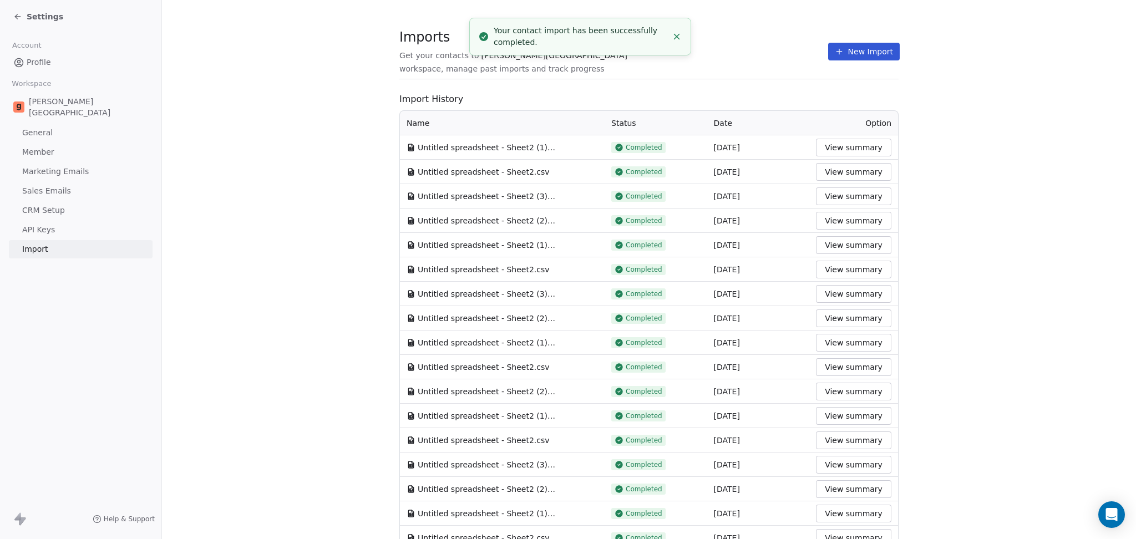
click at [844, 54] on button "New Import" at bounding box center [864, 52] width 72 height 18
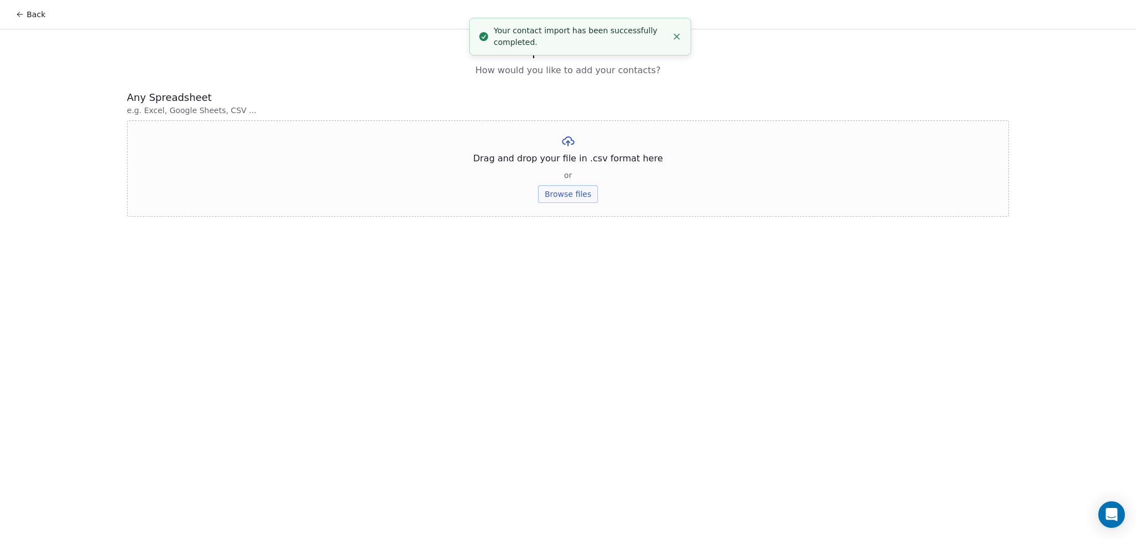
click at [592, 198] on button "Browse files" at bounding box center [568, 194] width 60 height 18
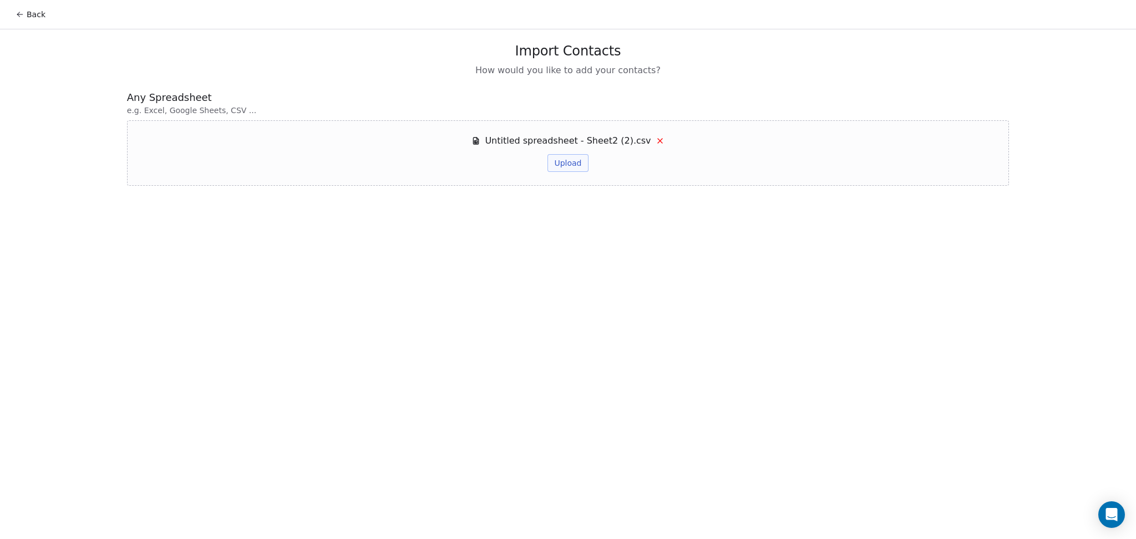
click at [582, 162] on button "Upload" at bounding box center [567, 163] width 40 height 18
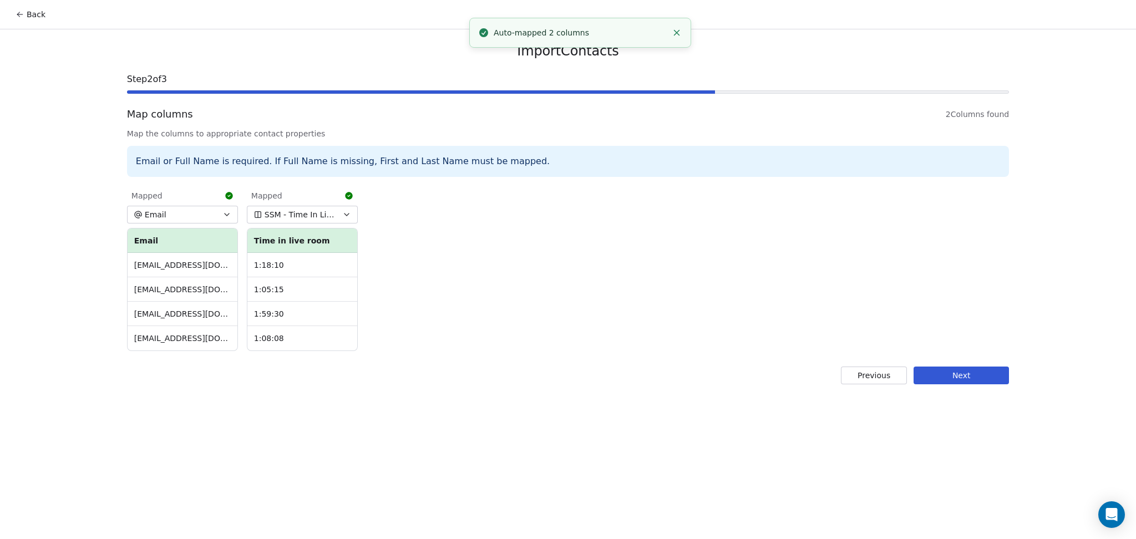
click at [927, 382] on button "Next" at bounding box center [960, 375] width 95 height 18
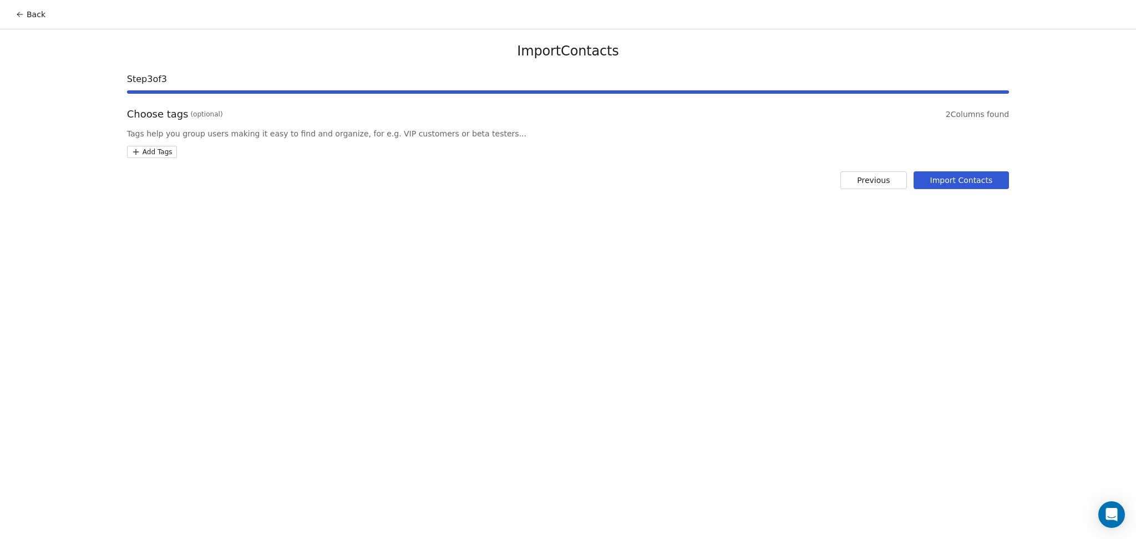
click at [164, 150] on html "Back Import Contacts Step 3 of 3 Choose tags (optional) 2 Columns found Tags he…" at bounding box center [568, 269] width 1136 height 539
type input "**********"
click at [195, 208] on div "SSM - Webinar Last Hot Lead" at bounding box center [193, 206] width 76 height 10
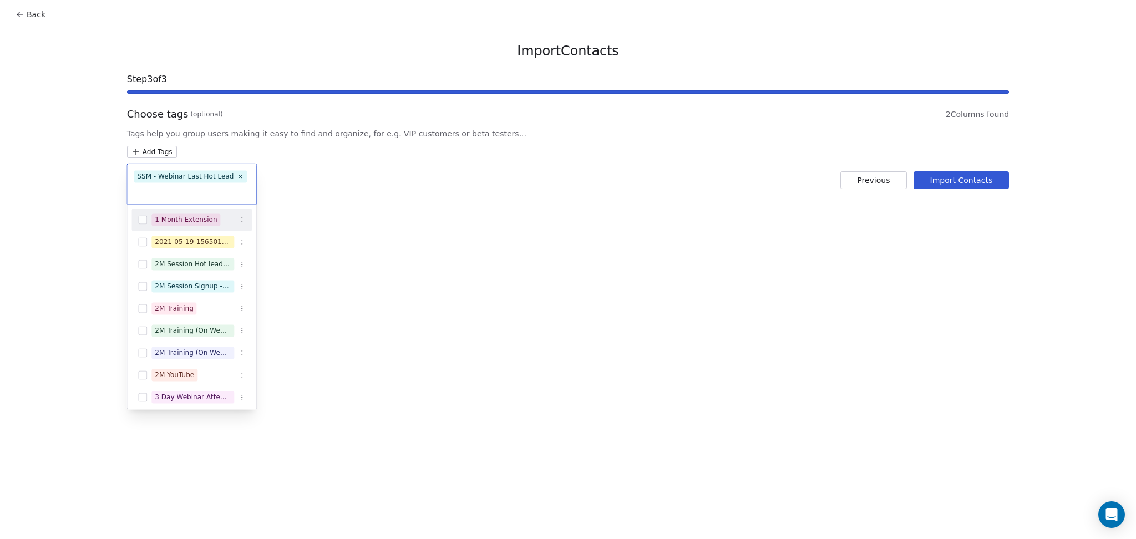
click at [545, 178] on html "Back Import Contacts Step 3 of 3 Choose tags (optional) 2 Columns found Tags he…" at bounding box center [568, 269] width 1136 height 539
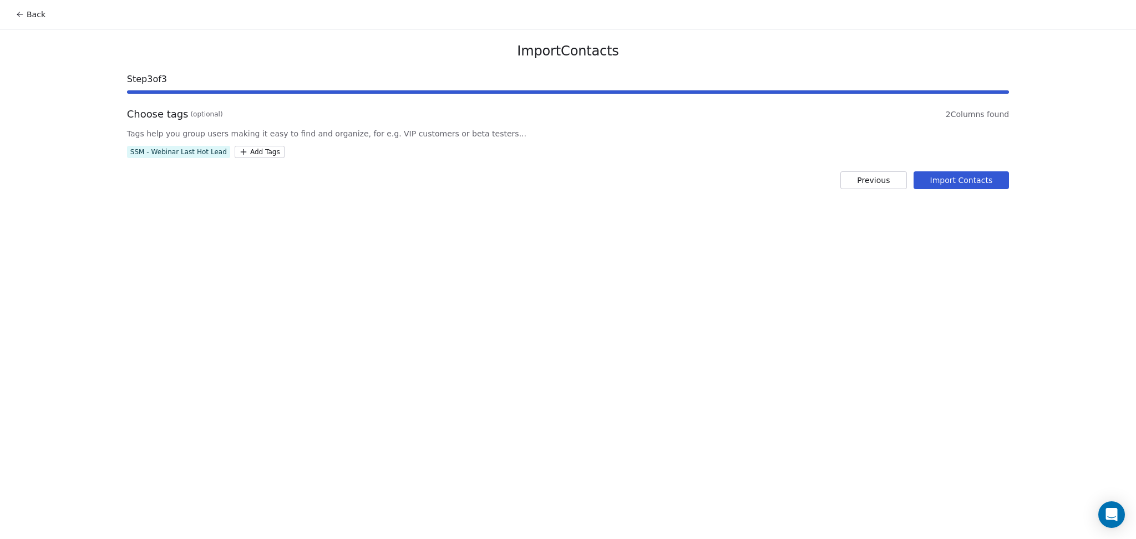
click at [979, 182] on button "Import Contacts" at bounding box center [961, 180] width 96 height 18
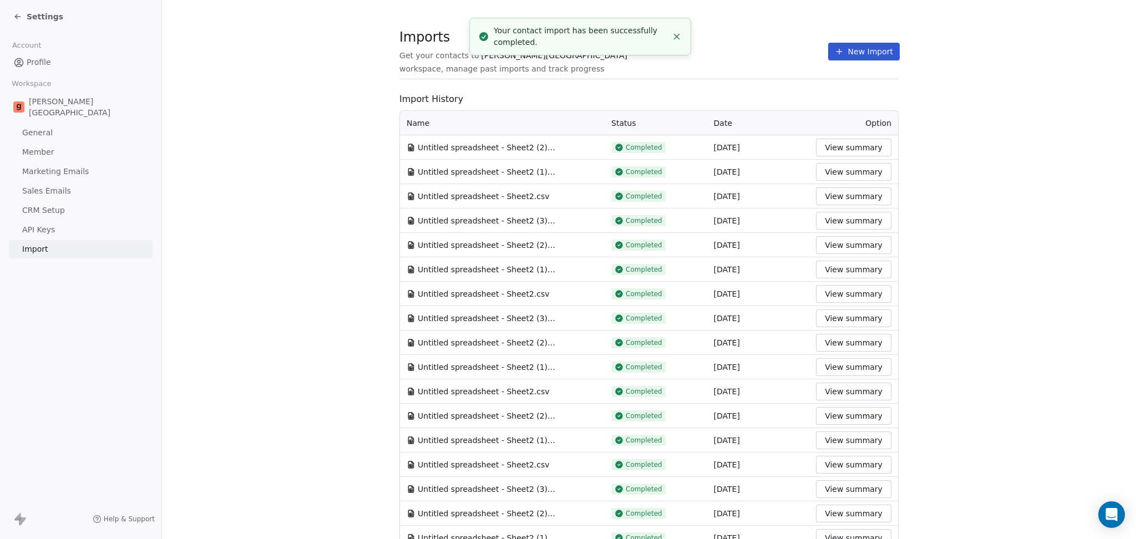
click at [418, 167] on span "Untitled spreadsheet - Sheet2 (1).csv" at bounding box center [487, 171] width 139 height 11
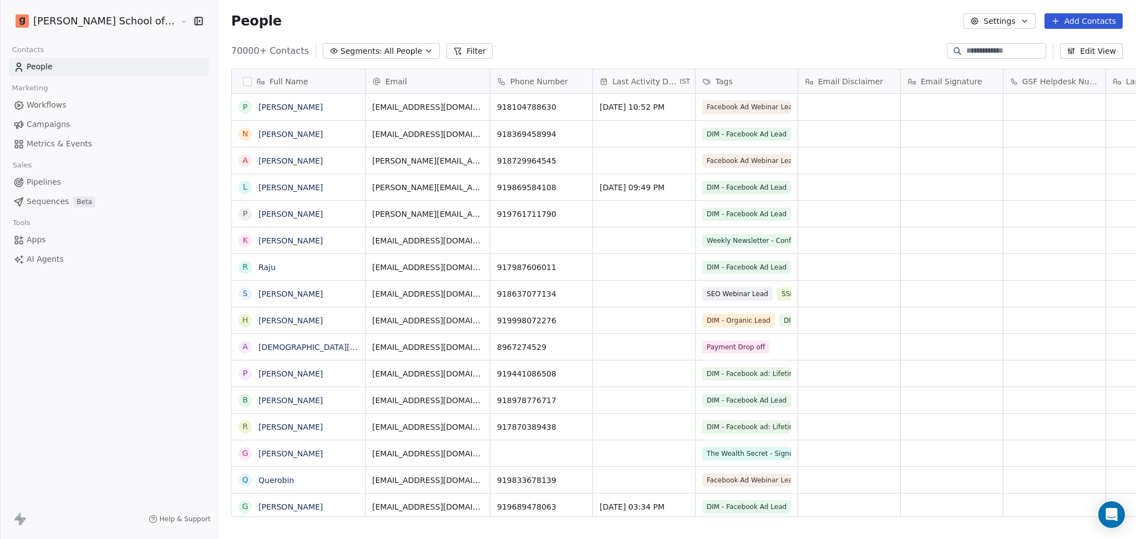
scroll to position [11, 12]
click at [1025, 49] on input at bounding box center [1005, 50] width 78 height 11
paste input "**********"
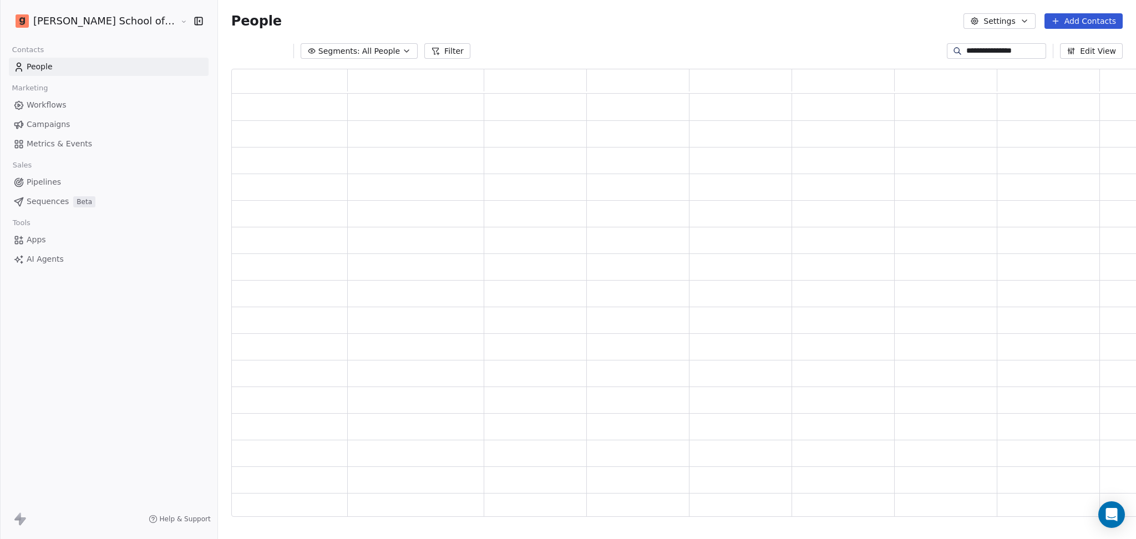
type input "**********"
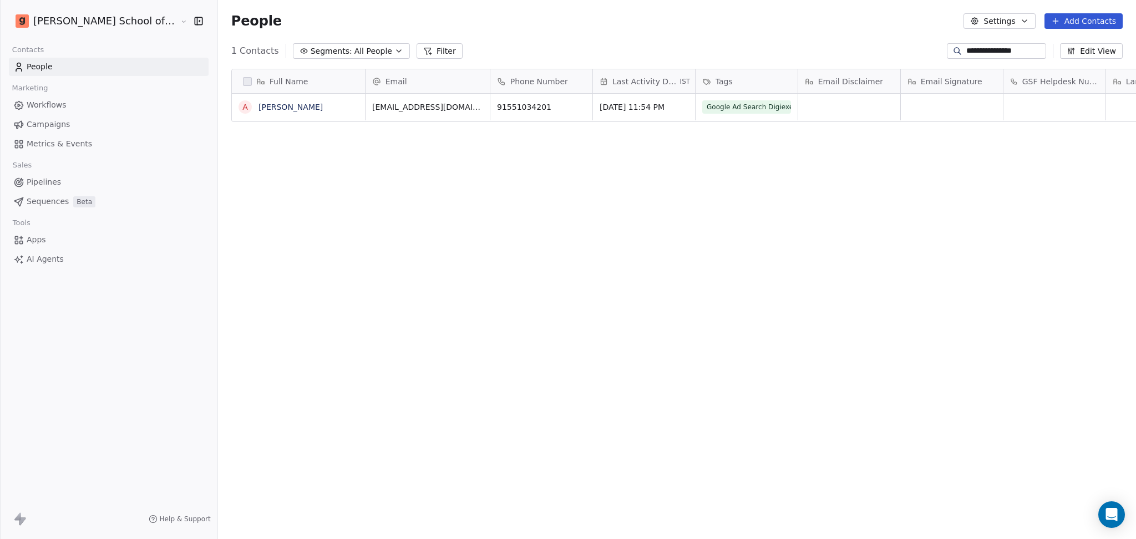
scroll to position [463, 949]
click at [576, 107] on icon "grid" at bounding box center [578, 106] width 5 height 5
click at [258, 106] on link "[PERSON_NAME]" at bounding box center [290, 107] width 64 height 9
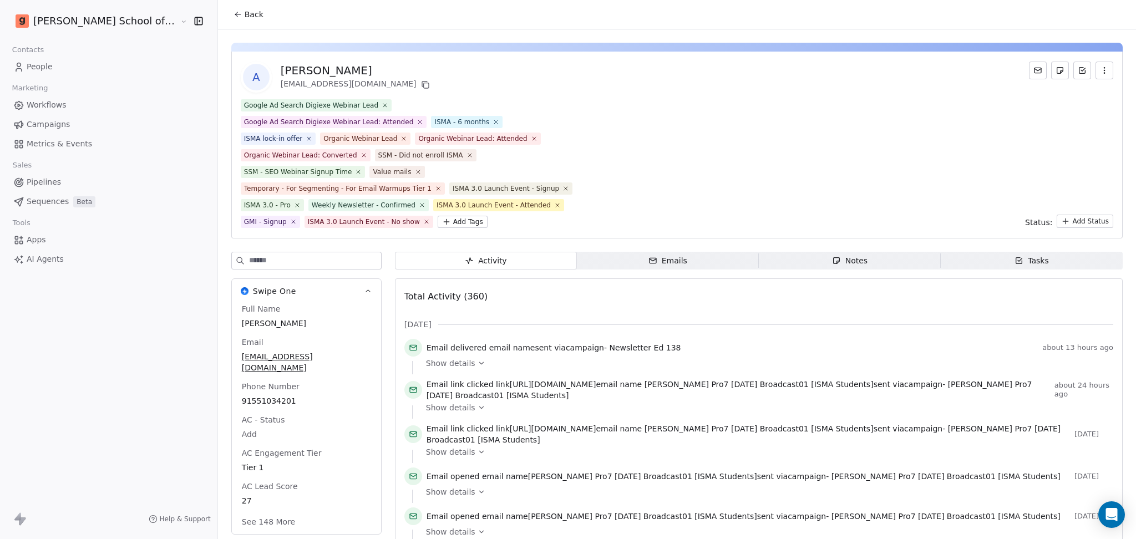
click at [259, 252] on input at bounding box center [315, 260] width 132 height 17
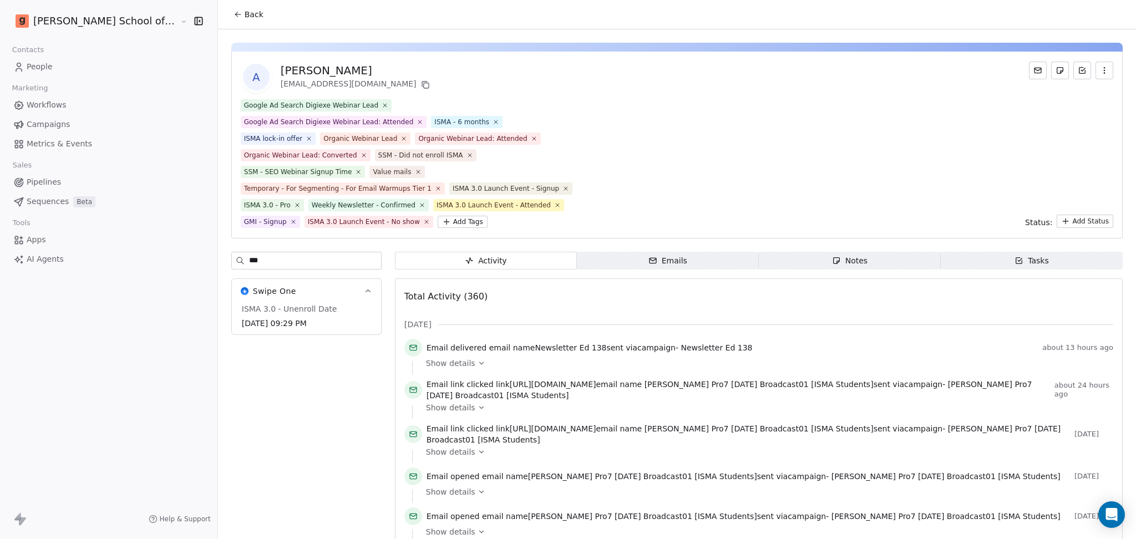
type input "****"
